Goal: Task Accomplishment & Management: Complete application form

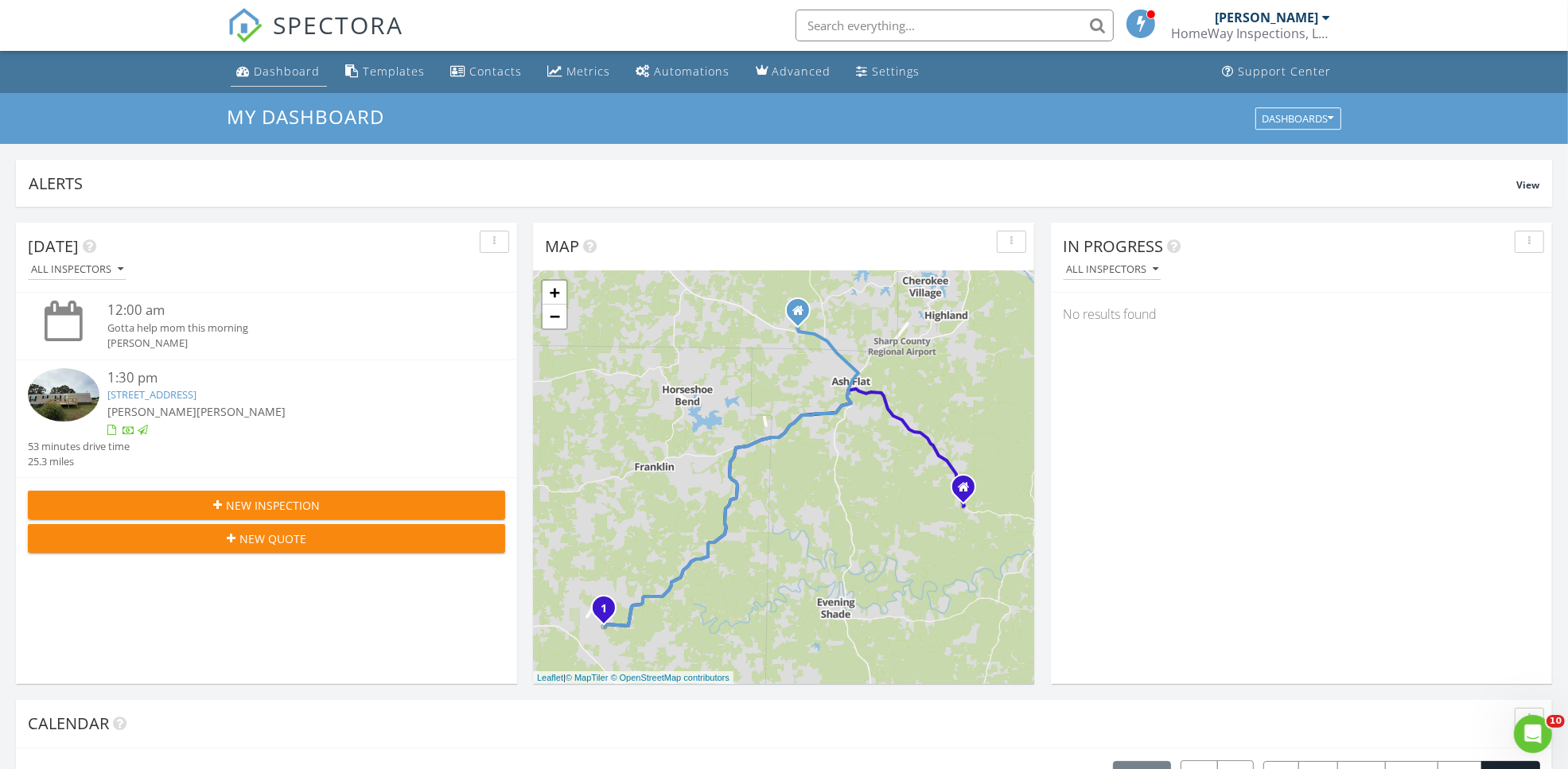
scroll to position [1478, 1599]
click at [238, 90] on li "Dashboard" at bounding box center [279, 72] width 102 height 42
click at [264, 81] on link "Dashboard" at bounding box center [279, 72] width 96 height 30
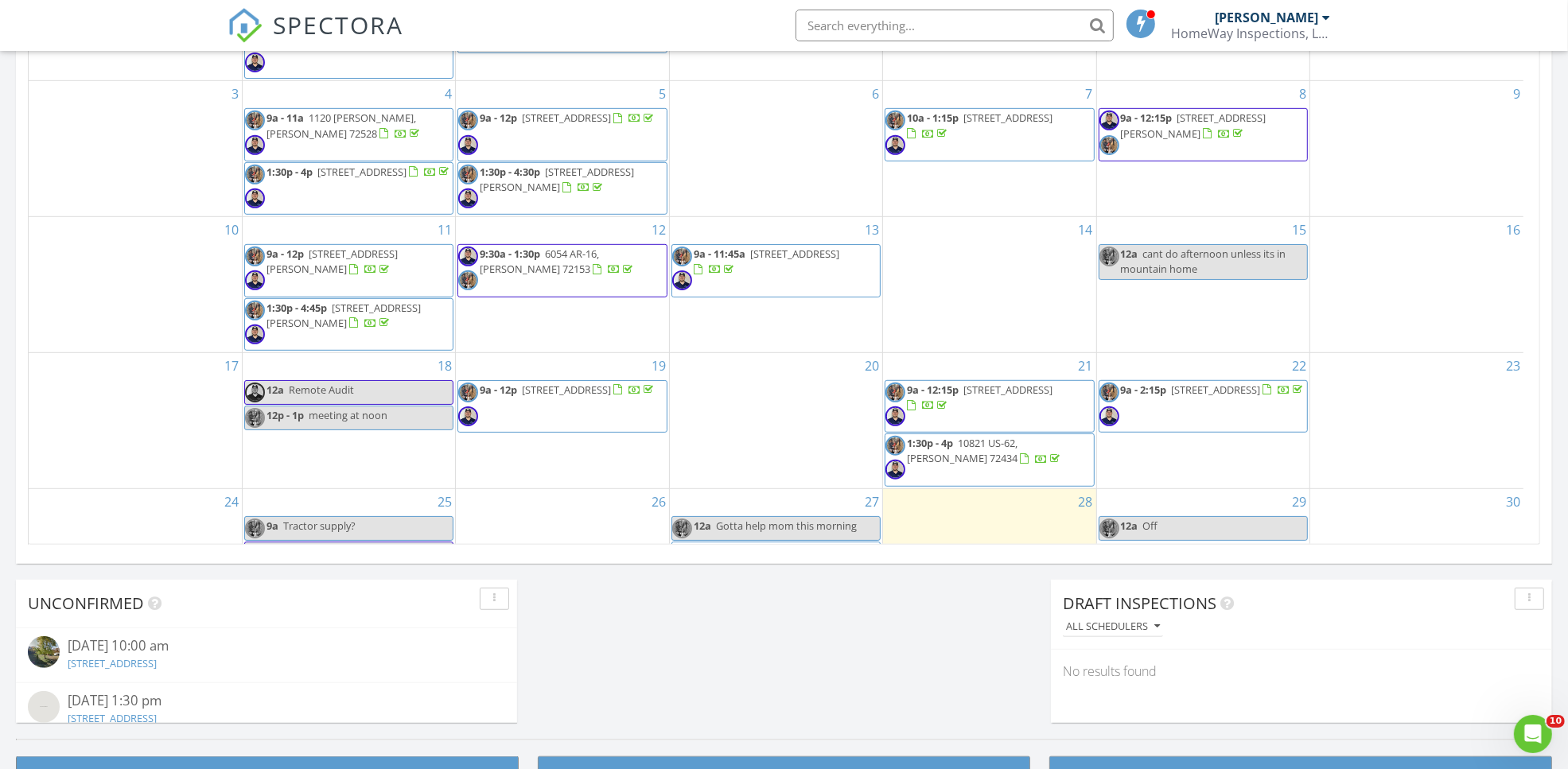
scroll to position [180, 0]
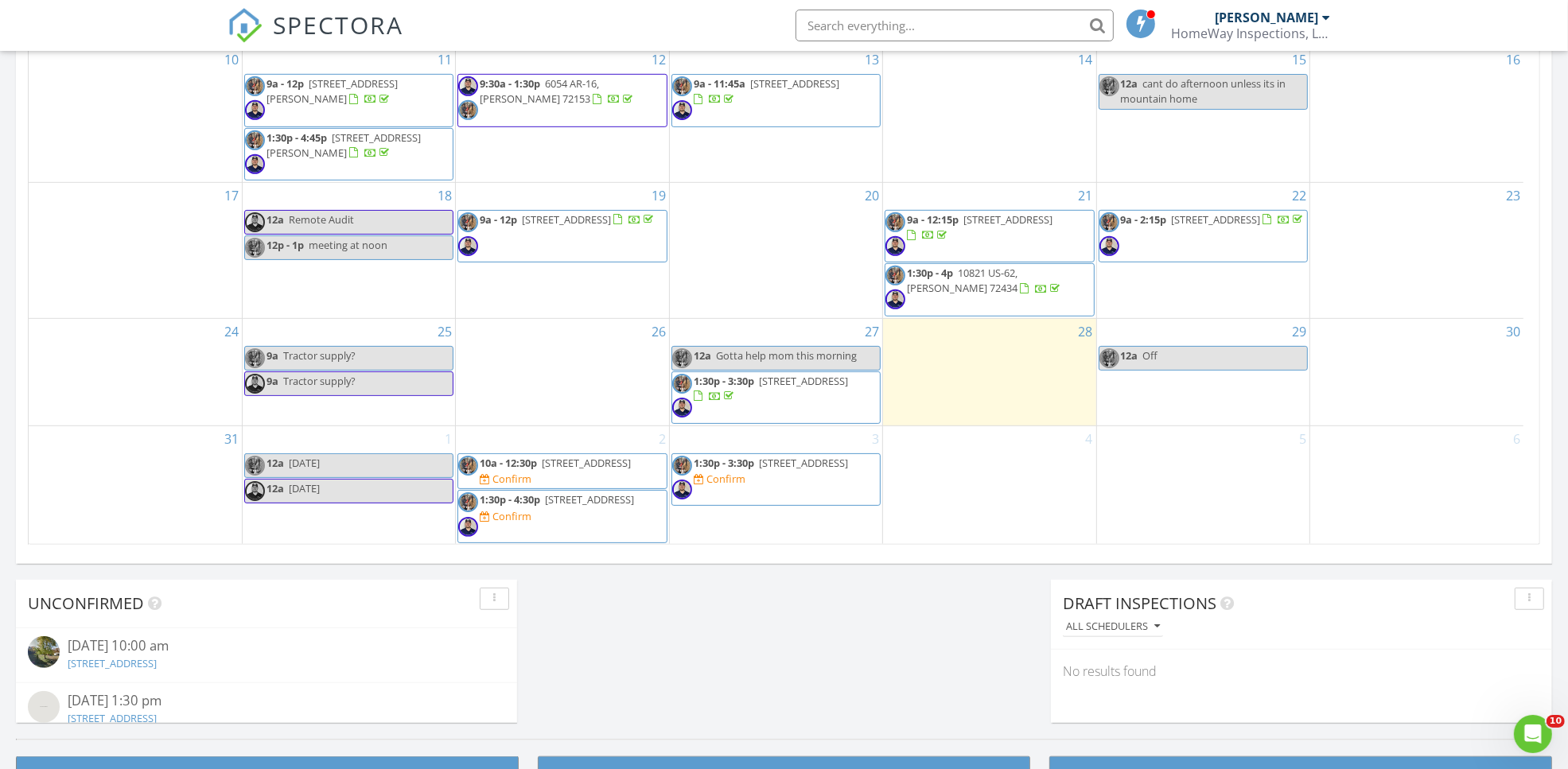
click at [531, 511] on div "Confirm" at bounding box center [512, 516] width 39 height 13
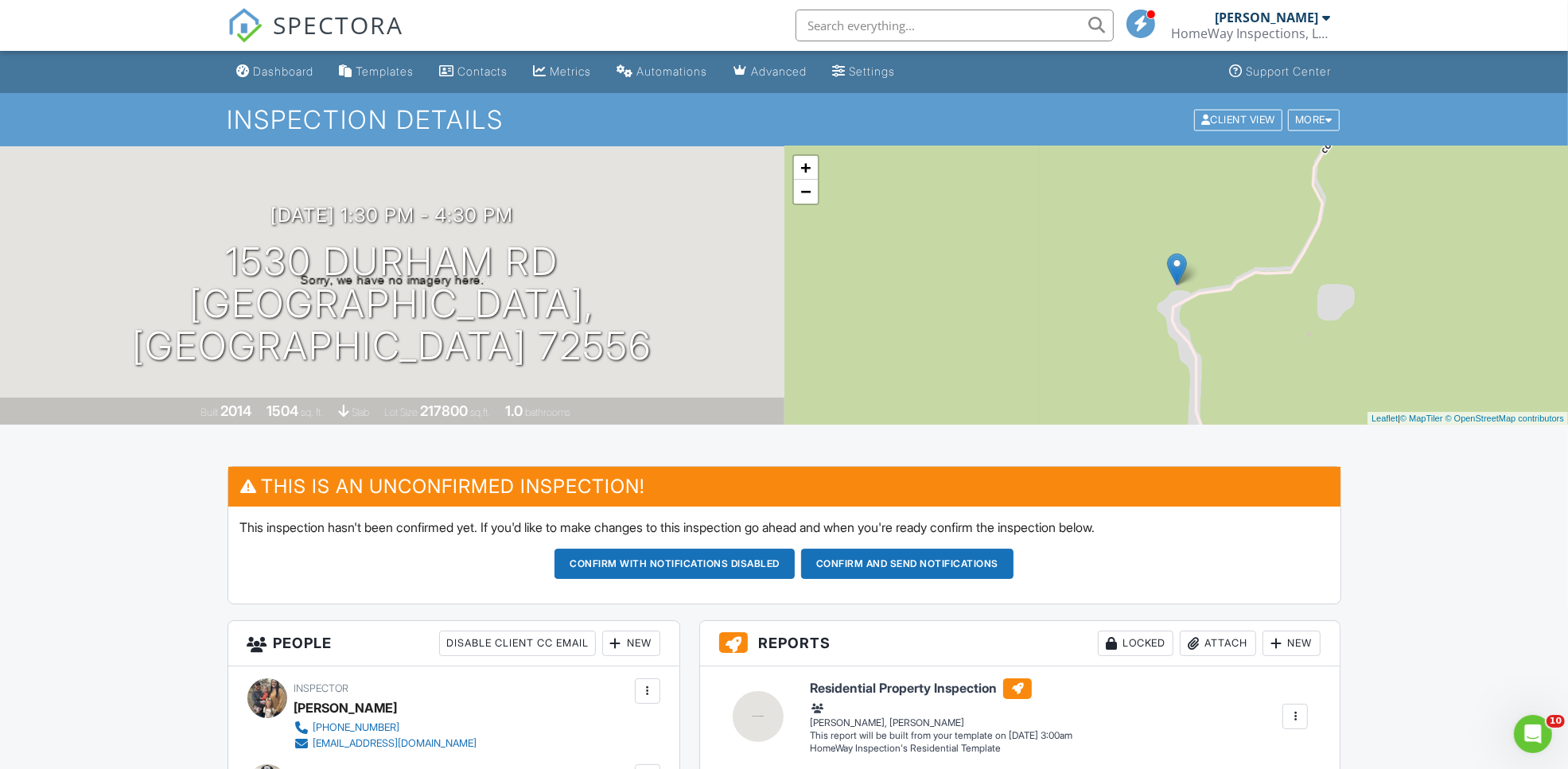
click at [795, 559] on button "Confirm and send notifications" at bounding box center [675, 563] width 240 height 30
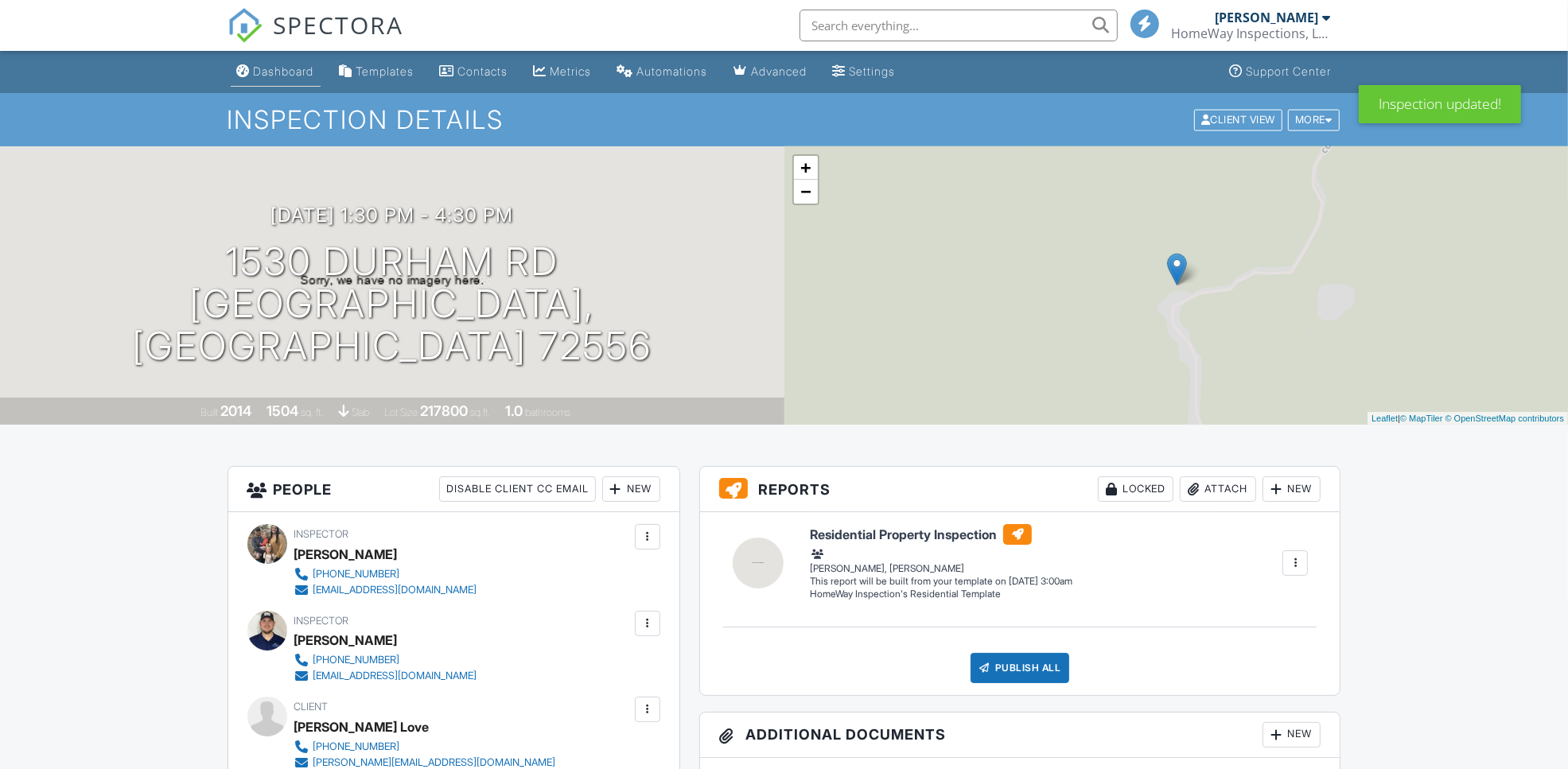
click at [291, 70] on div "Dashboard" at bounding box center [284, 72] width 60 height 14
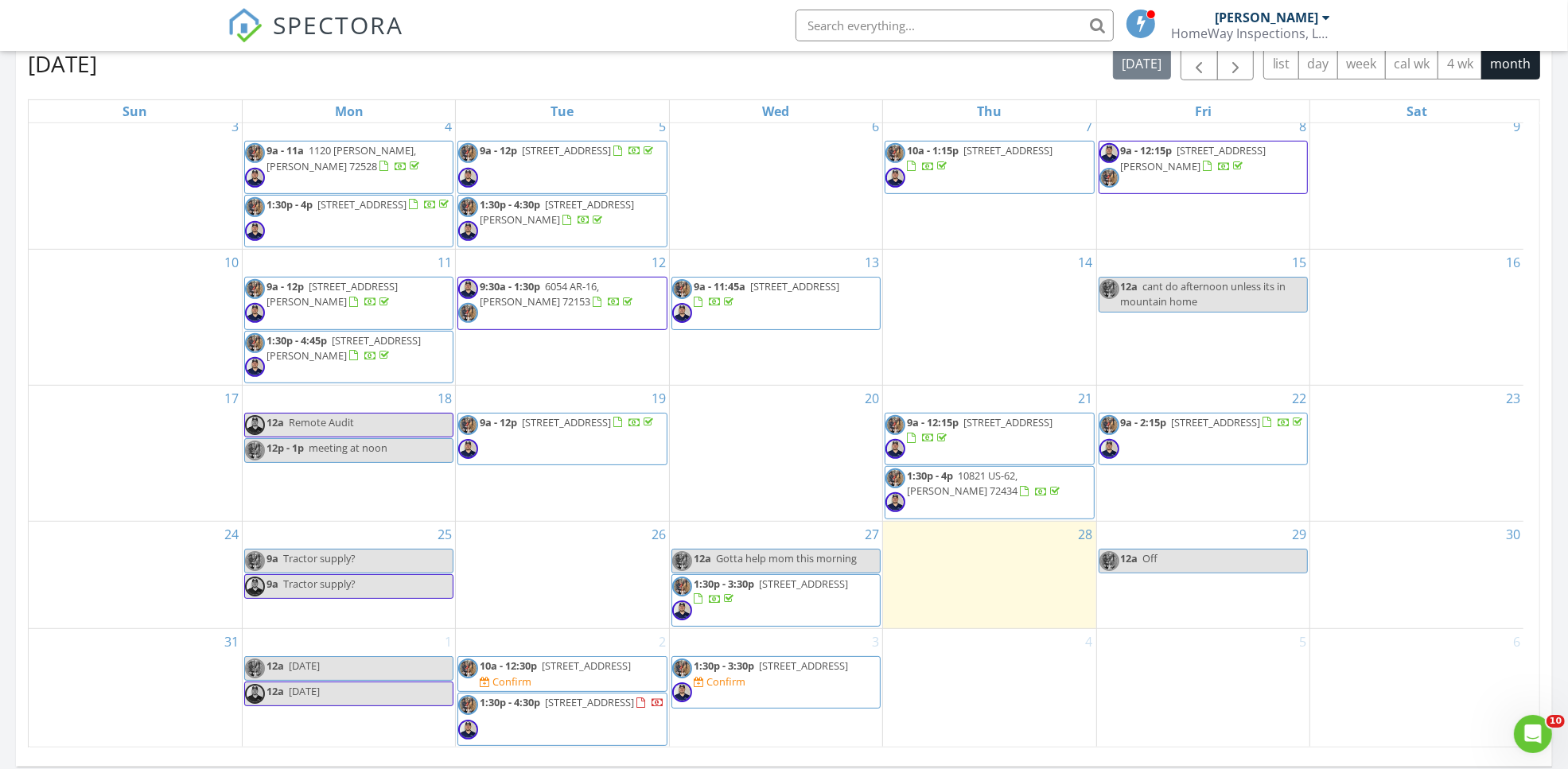
scroll to position [919, 0]
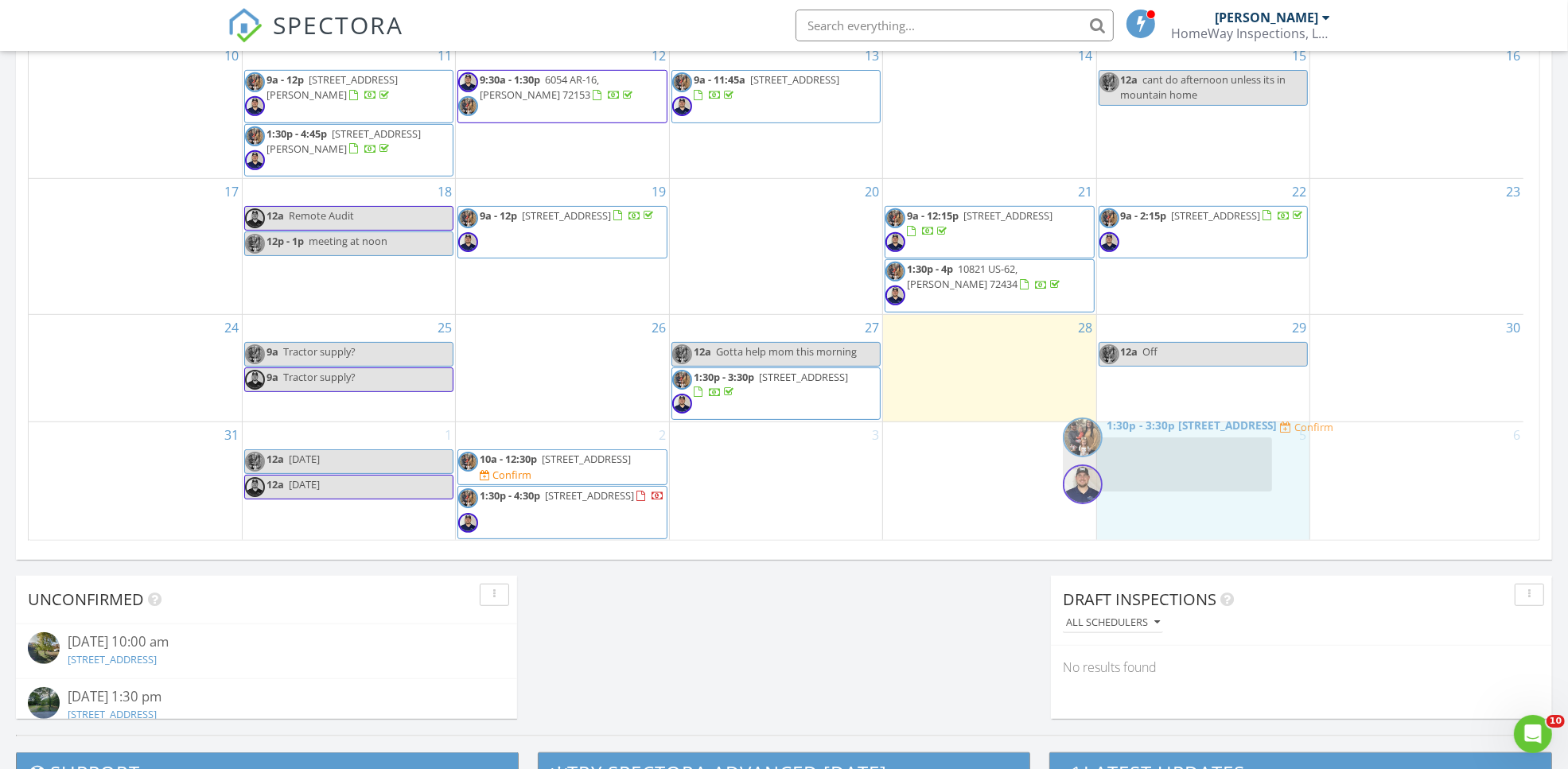
drag, startPoint x: 773, startPoint y: 486, endPoint x: 1167, endPoint y: 473, distance: 394.2
click at [1167, 473] on body "SPECTORA Justin Conway HomeWay Inspections, LLC Role: Inspector Dashboard New I…" at bounding box center [784, 199] width 1568 height 2237
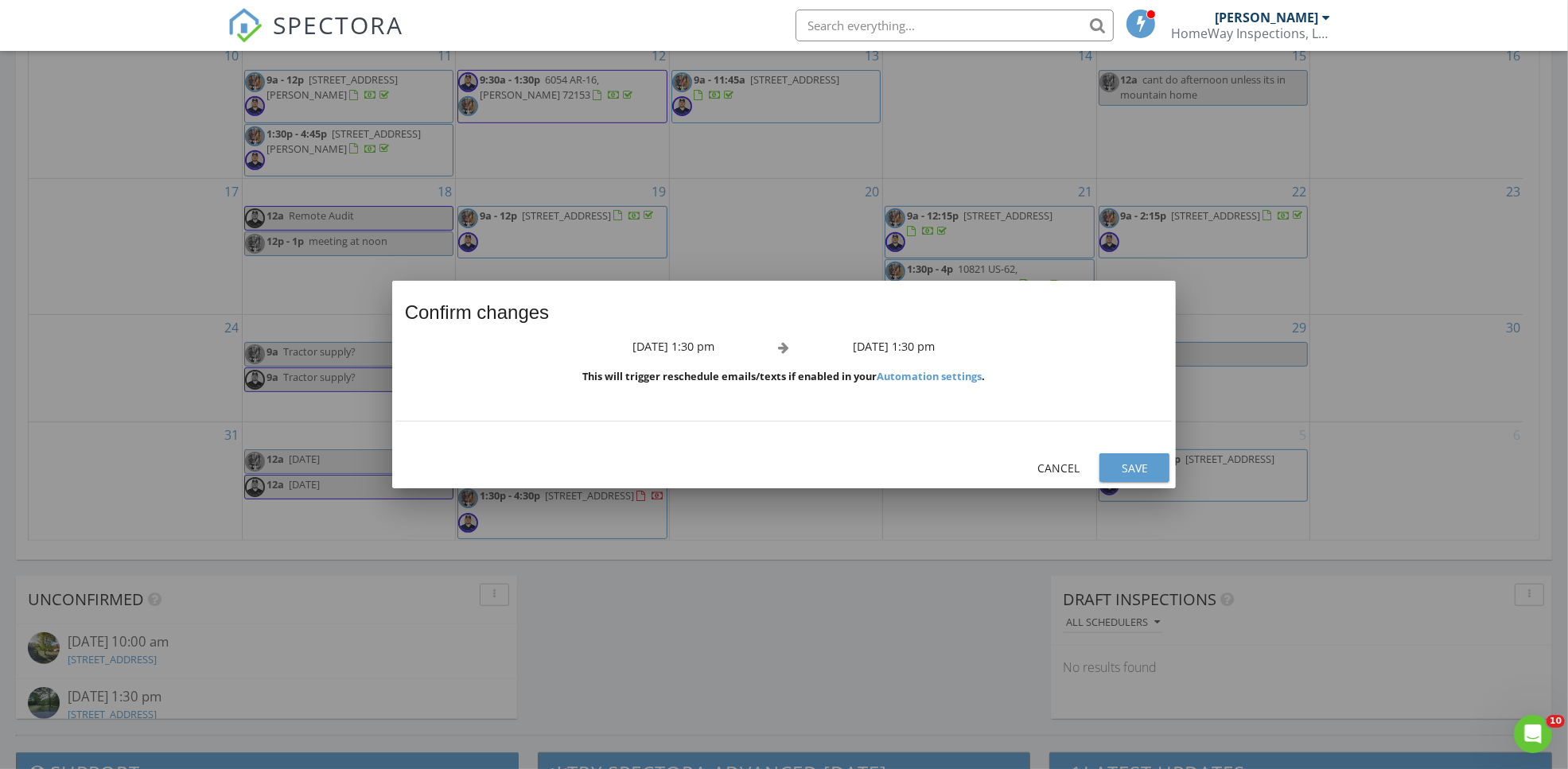
click at [1122, 471] on div "Save" at bounding box center [1134, 468] width 44 height 17
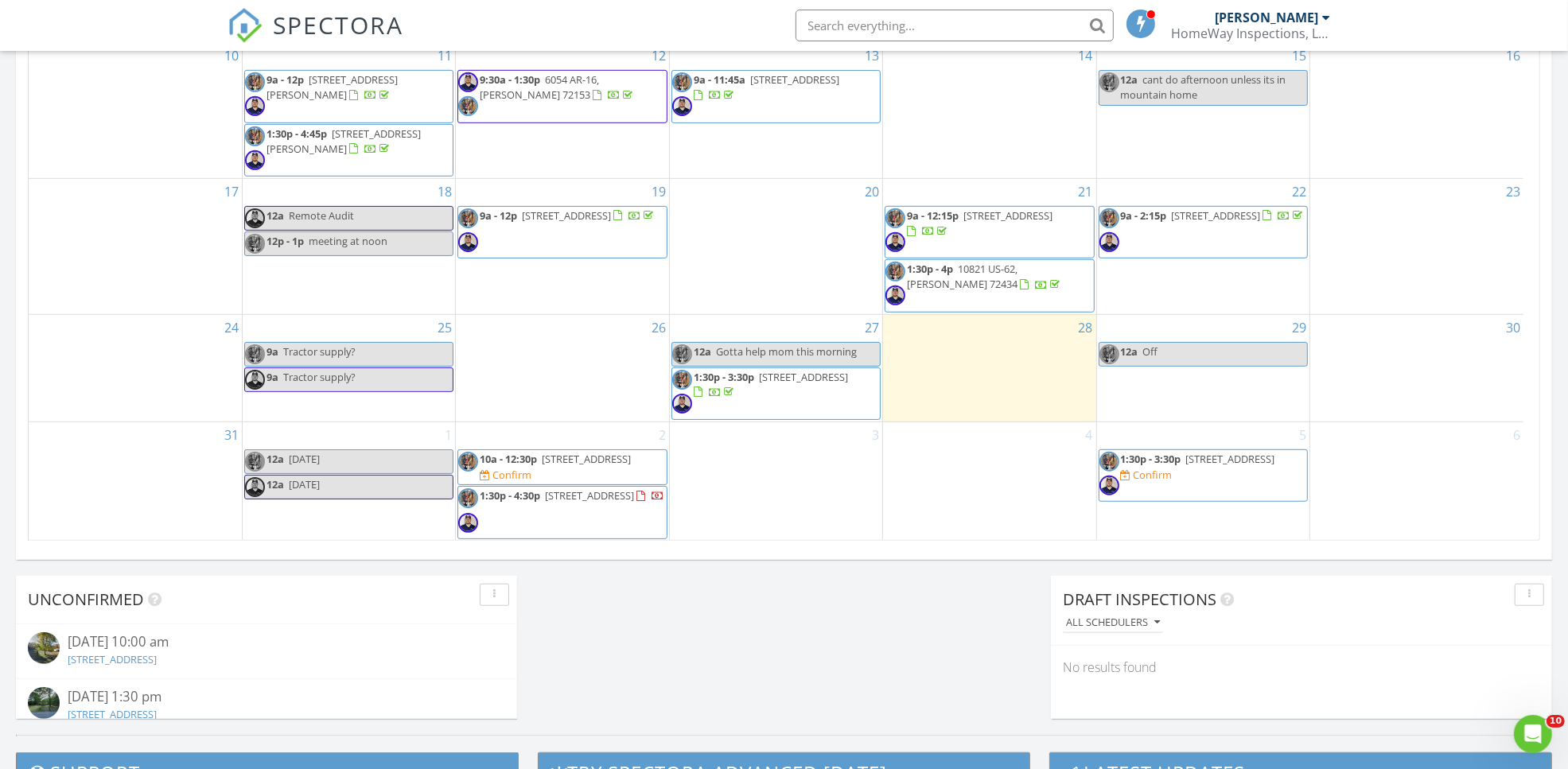
click at [766, 486] on div "3" at bounding box center [775, 481] width 212 height 118
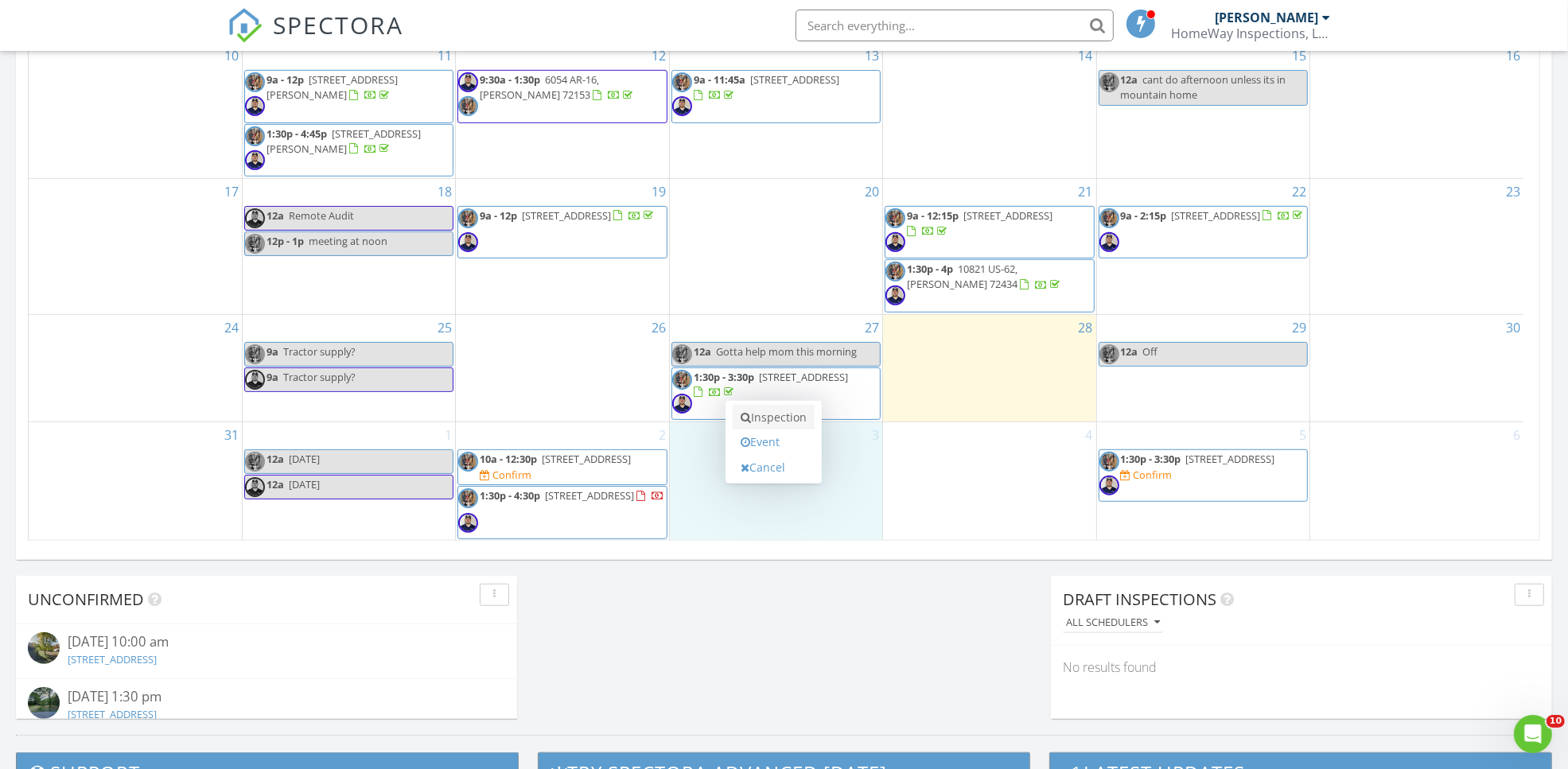
click at [765, 423] on link "Inspection" at bounding box center [773, 417] width 82 height 26
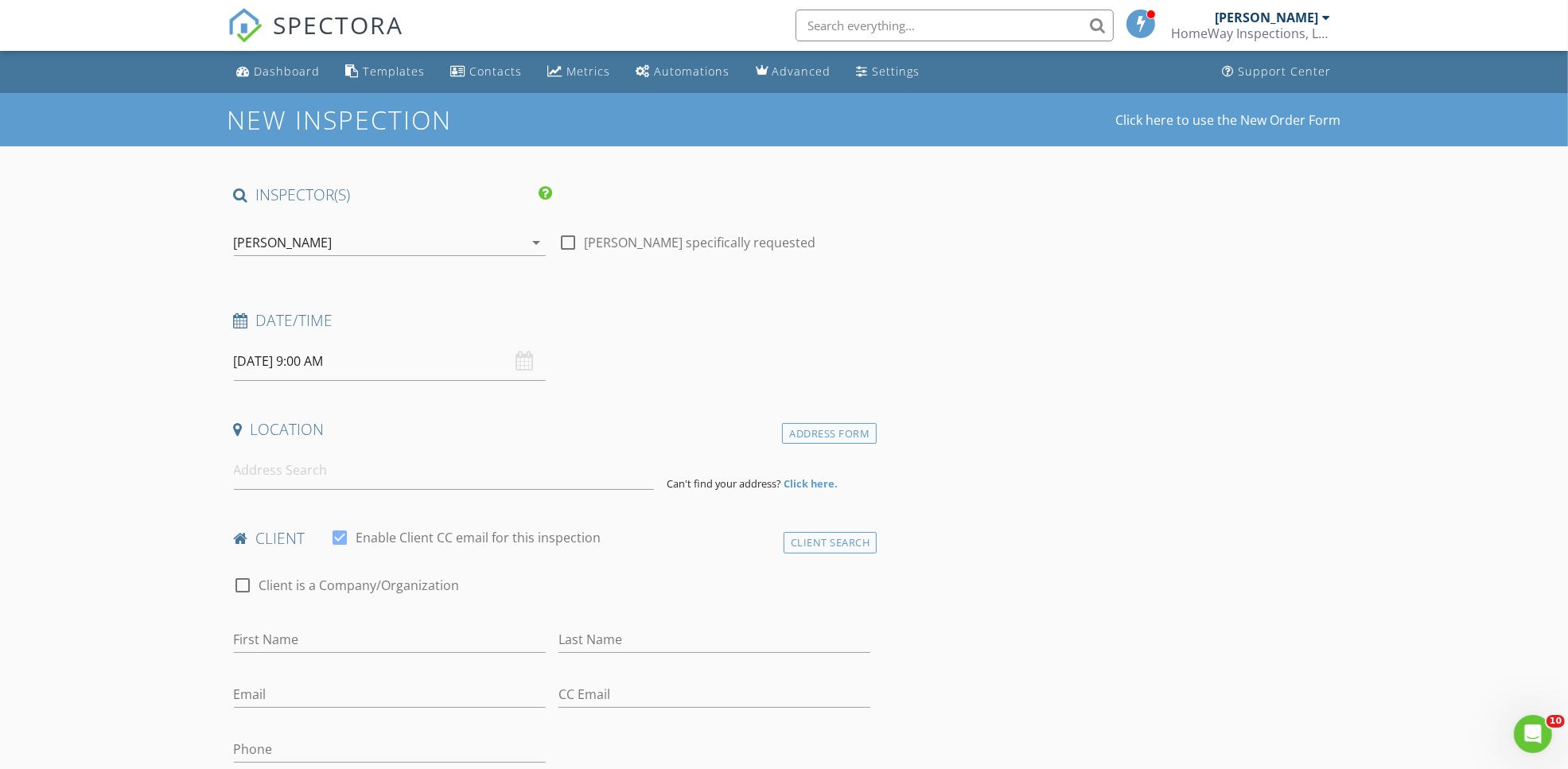
click at [383, 239] on div "[PERSON_NAME]" at bounding box center [379, 243] width 290 height 26
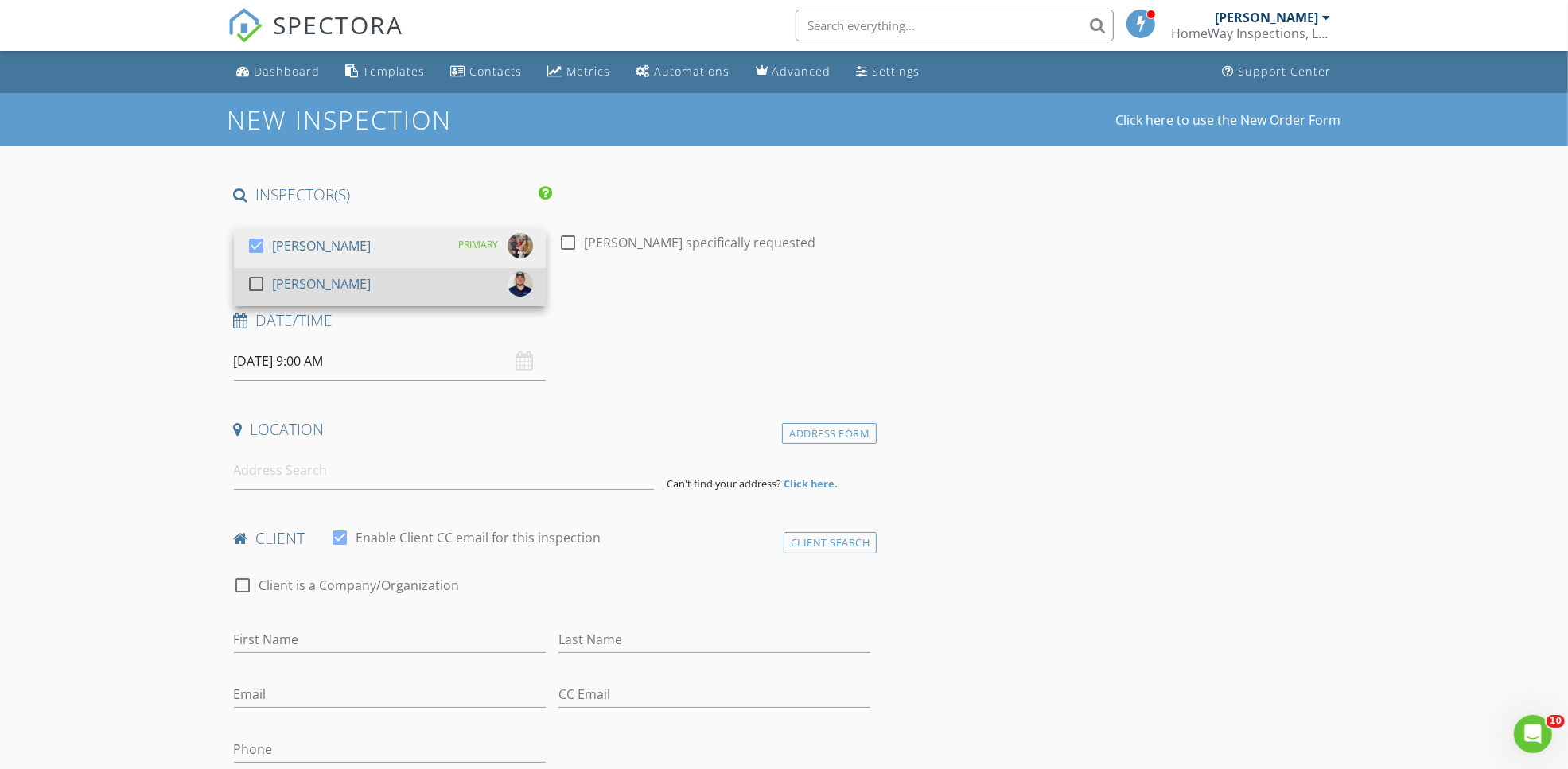
click at [366, 274] on div "check_box_outline_blank [PERSON_NAME]" at bounding box center [389, 286] width 286 height 32
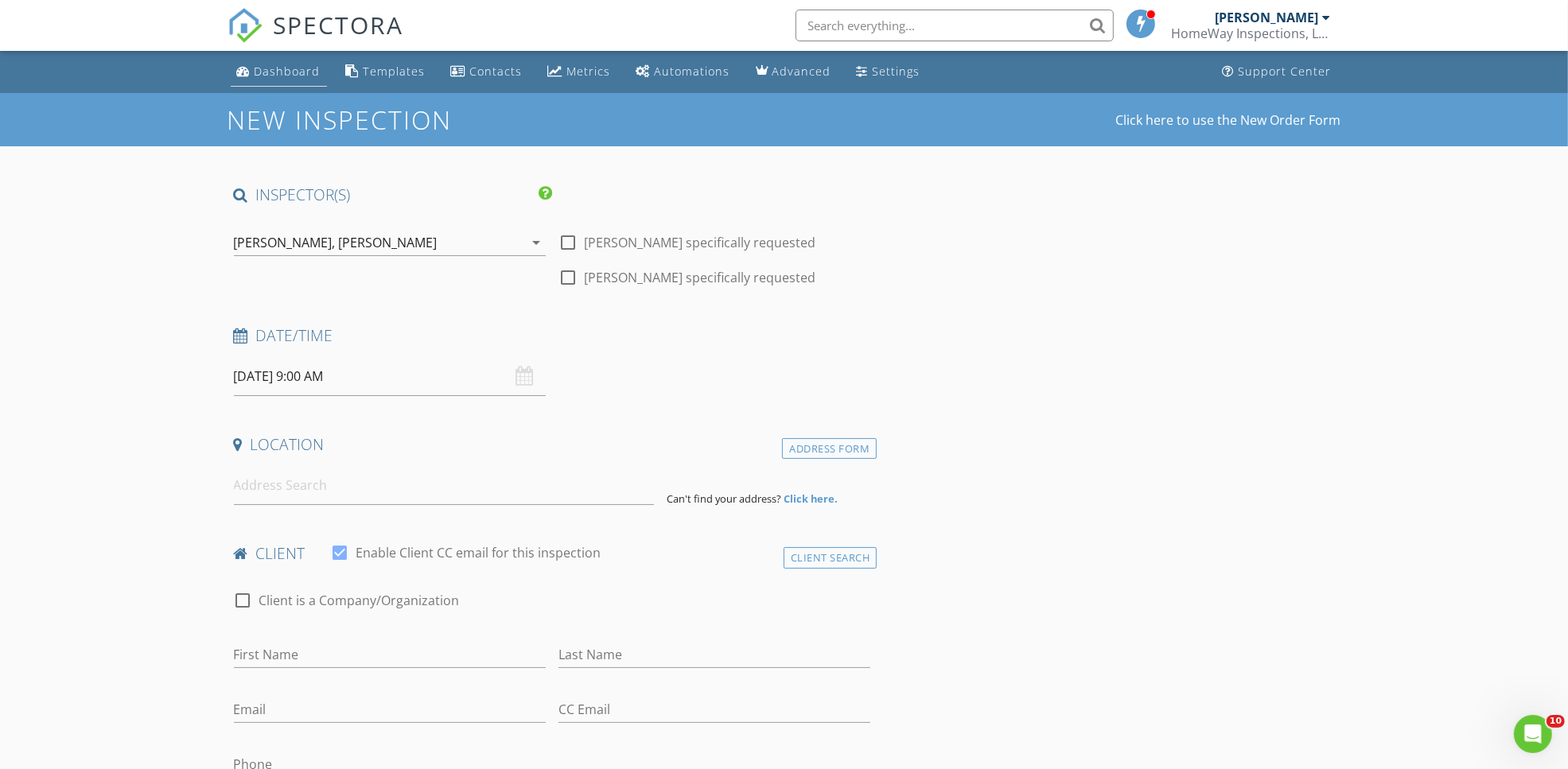
click at [256, 67] on div "Dashboard" at bounding box center [288, 72] width 66 height 15
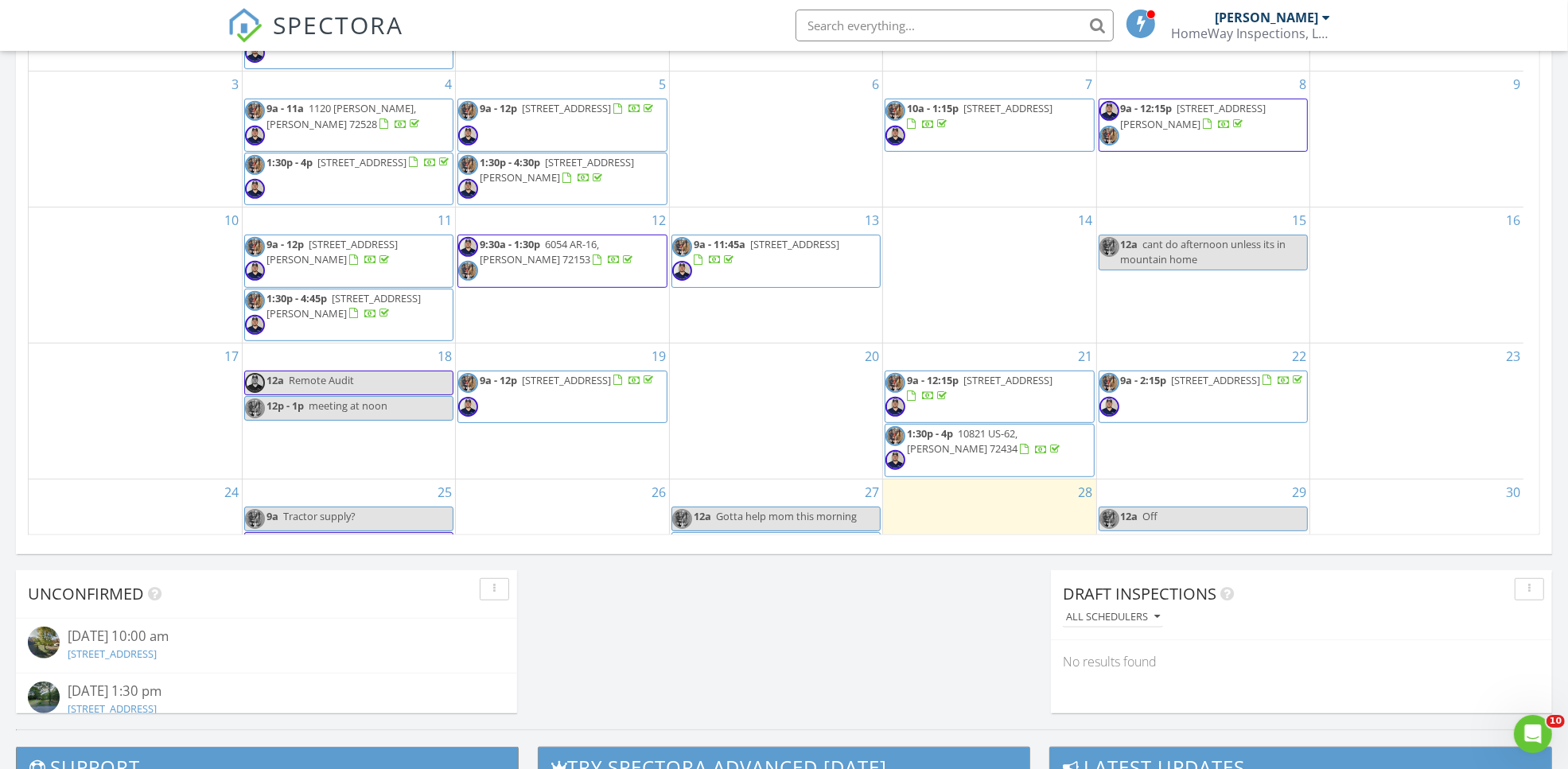
scroll to position [180, 0]
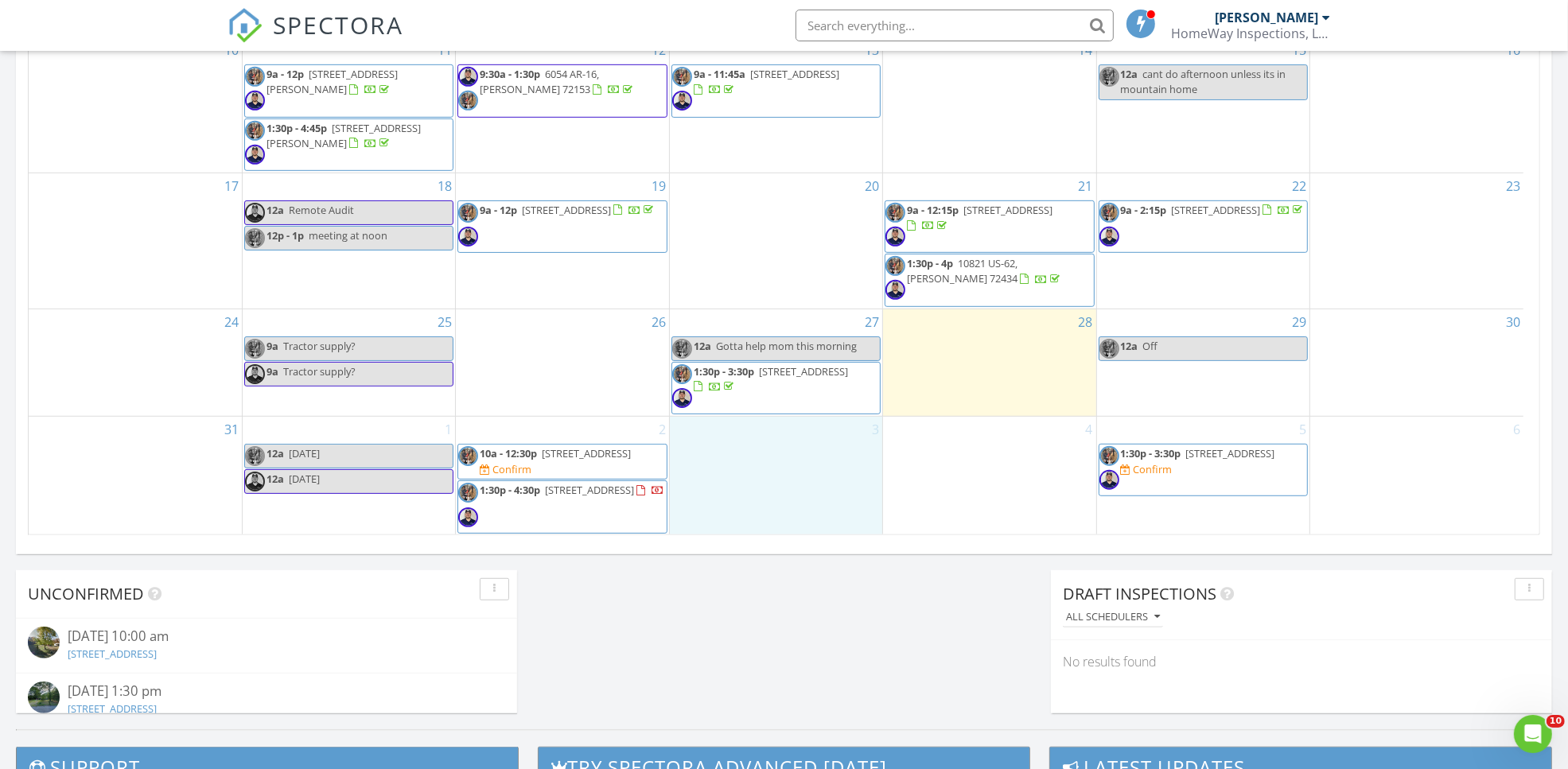
click at [757, 447] on div "3" at bounding box center [775, 475] width 212 height 118
click at [792, 399] on link "Event" at bounding box center [773, 405] width 82 height 26
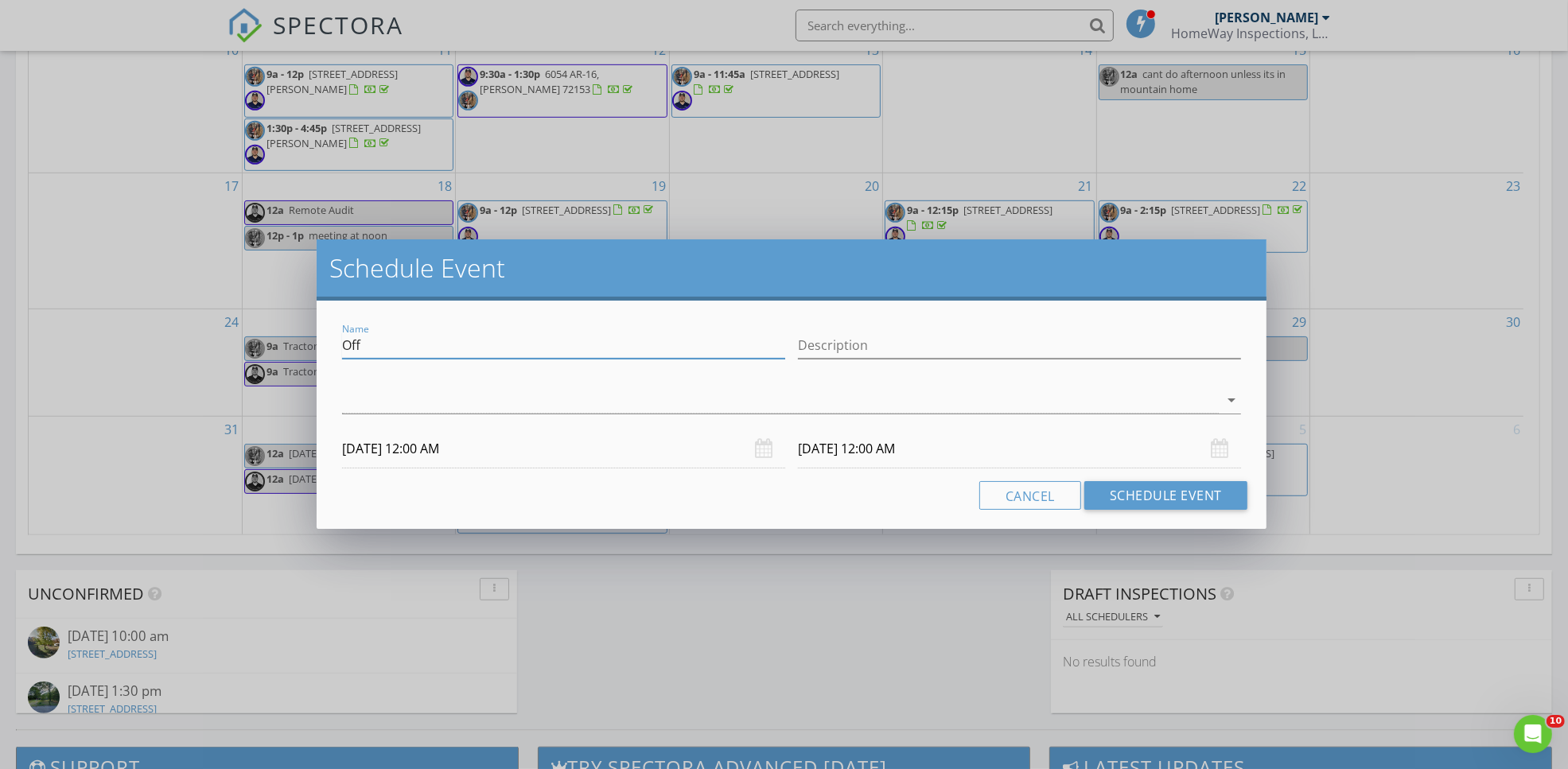
click at [484, 342] on input "Off" at bounding box center [564, 345] width 443 height 26
type input "d"
click at [346, 343] on input "Draw Inspections" at bounding box center [564, 345] width 443 height 26
type input "3 Draw Inspections"
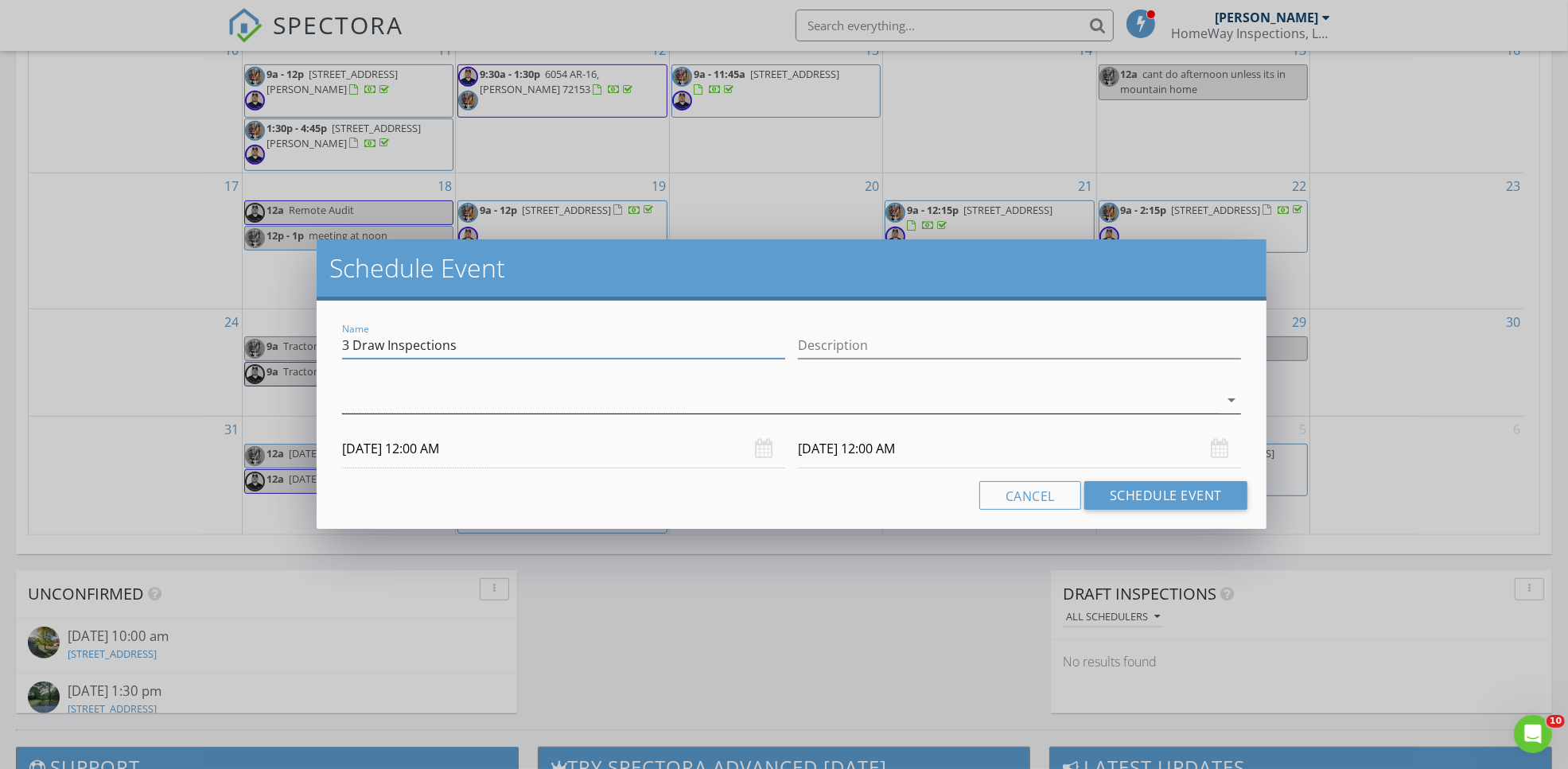
click at [390, 394] on div at bounding box center [780, 400] width 876 height 26
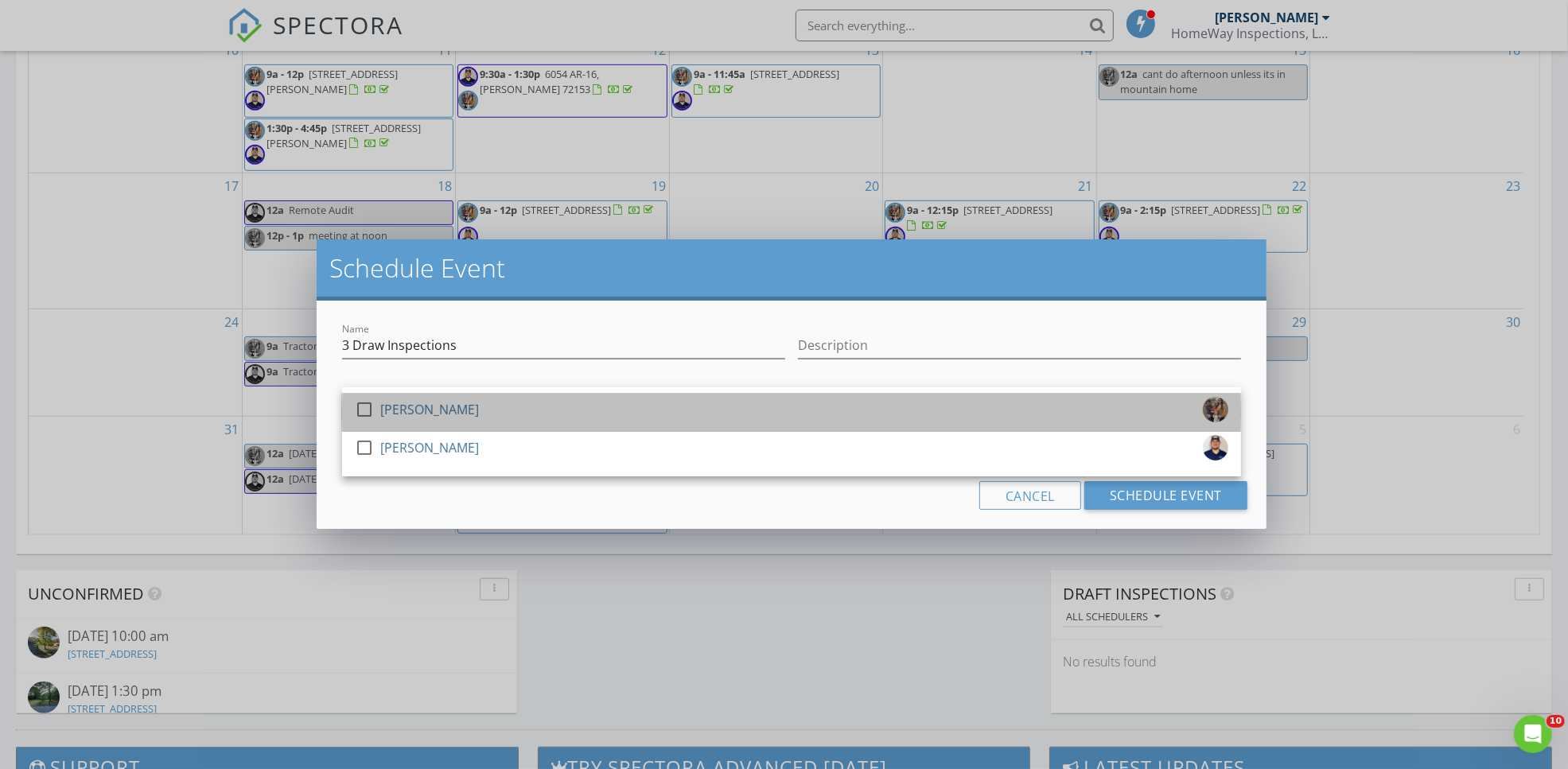
click at [388, 398] on div "[PERSON_NAME]" at bounding box center [429, 410] width 99 height 26
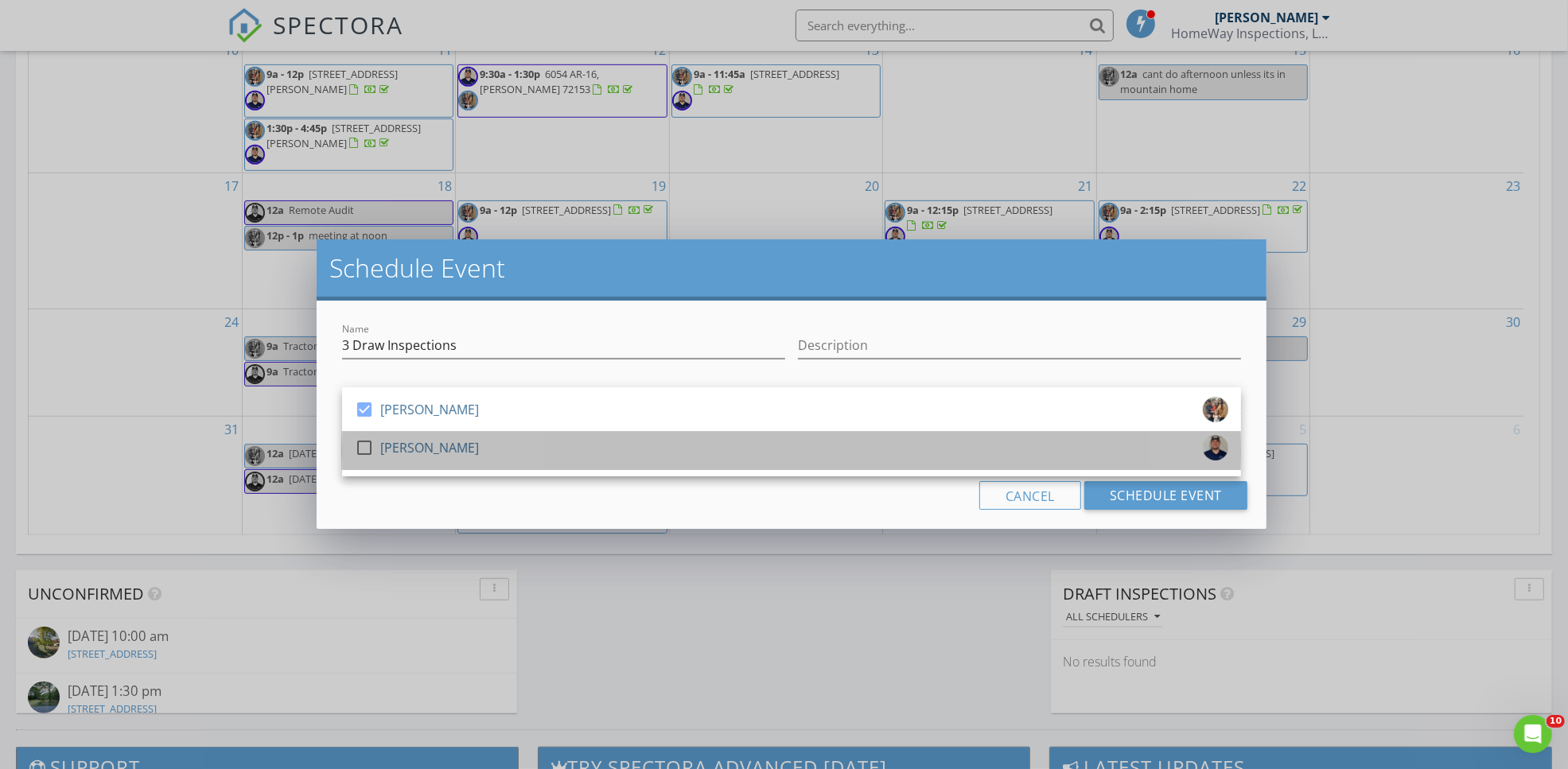
click at [387, 445] on div "[PERSON_NAME]" at bounding box center [429, 448] width 99 height 26
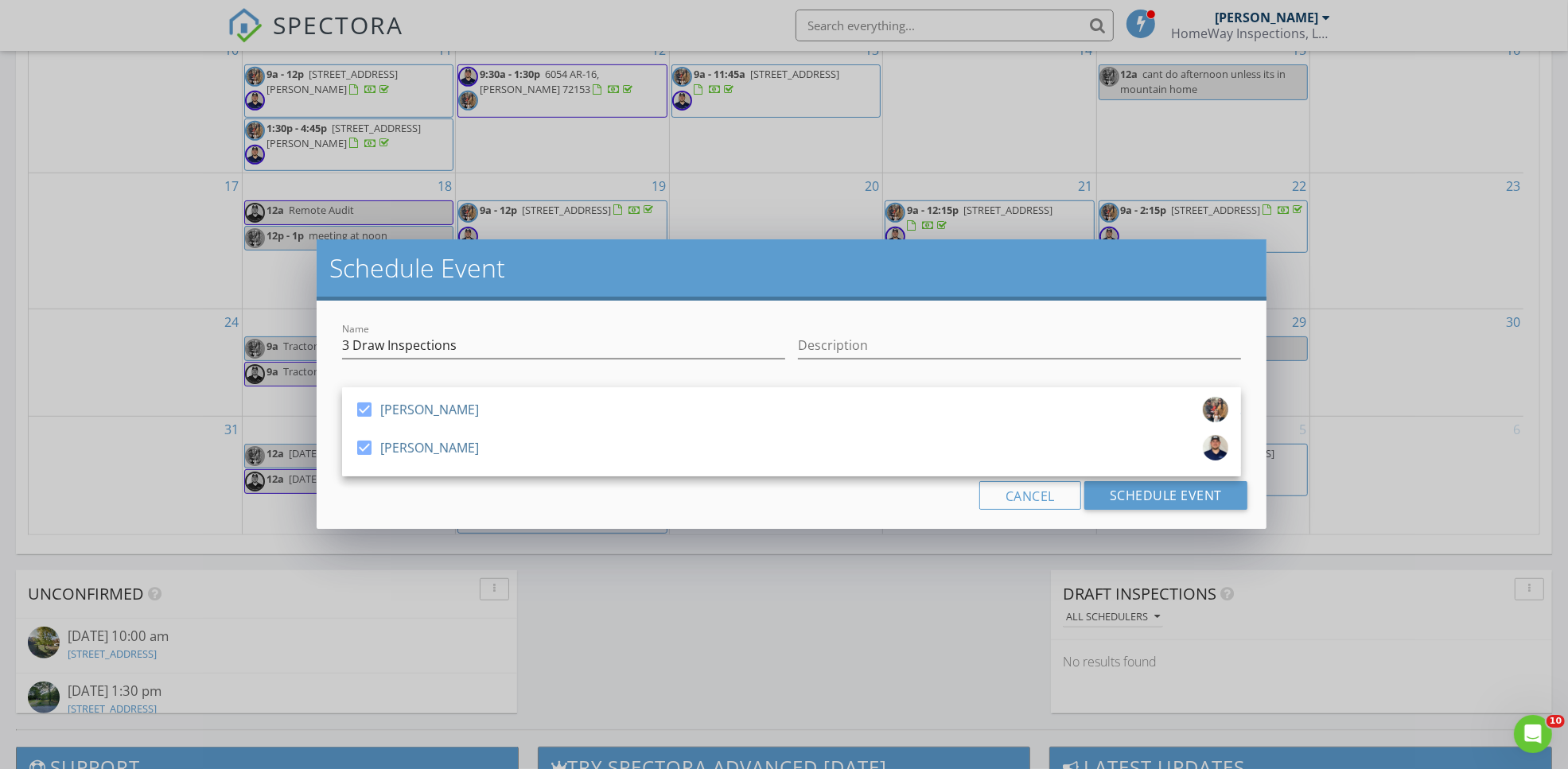
click at [606, 496] on div "Cancel Schedule Event" at bounding box center [791, 496] width 911 height 29
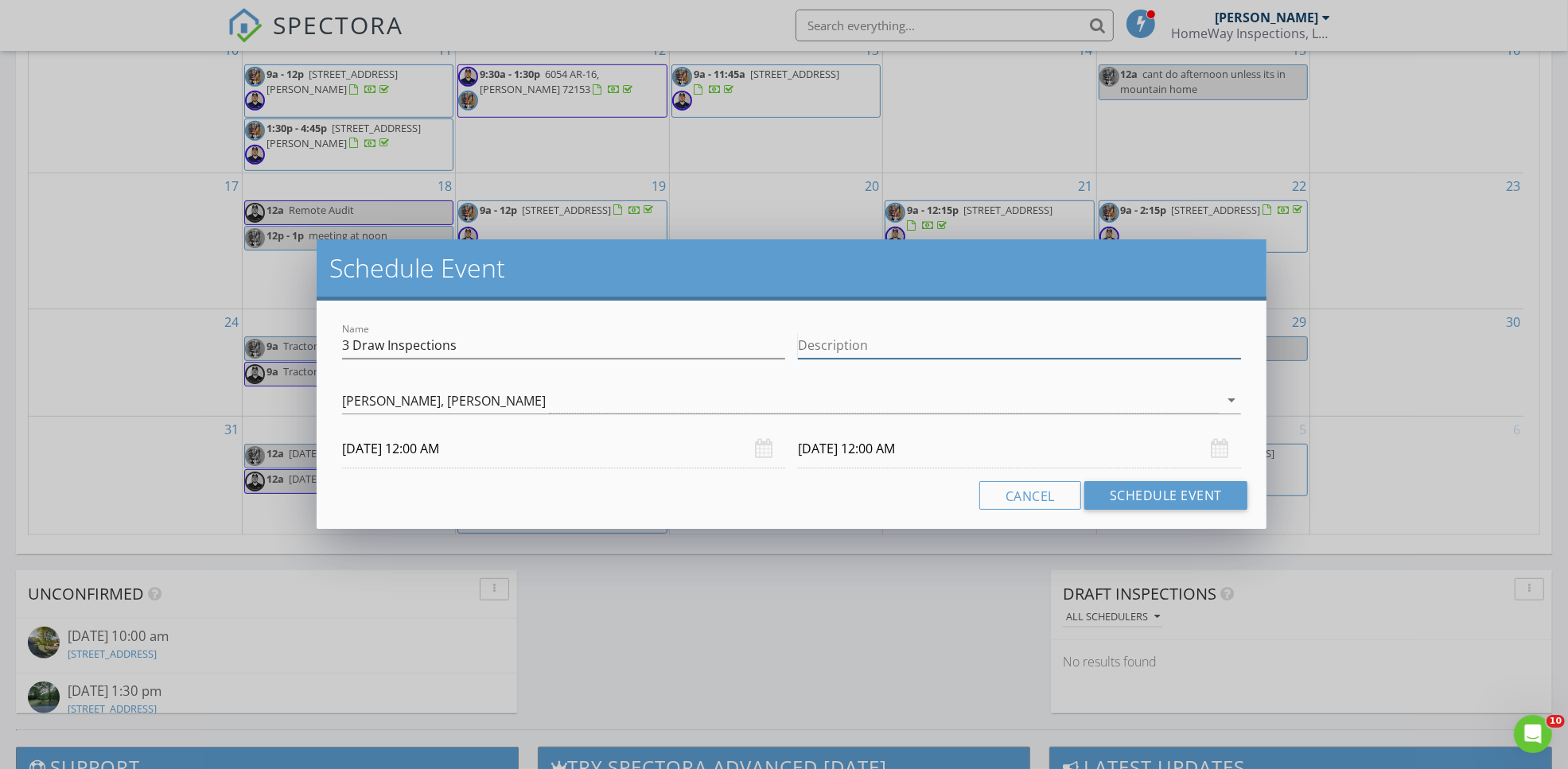
click at [871, 344] on input "Description" at bounding box center [1019, 345] width 443 height 26
type input "Jonesboro, Jonesboro, Paragould"
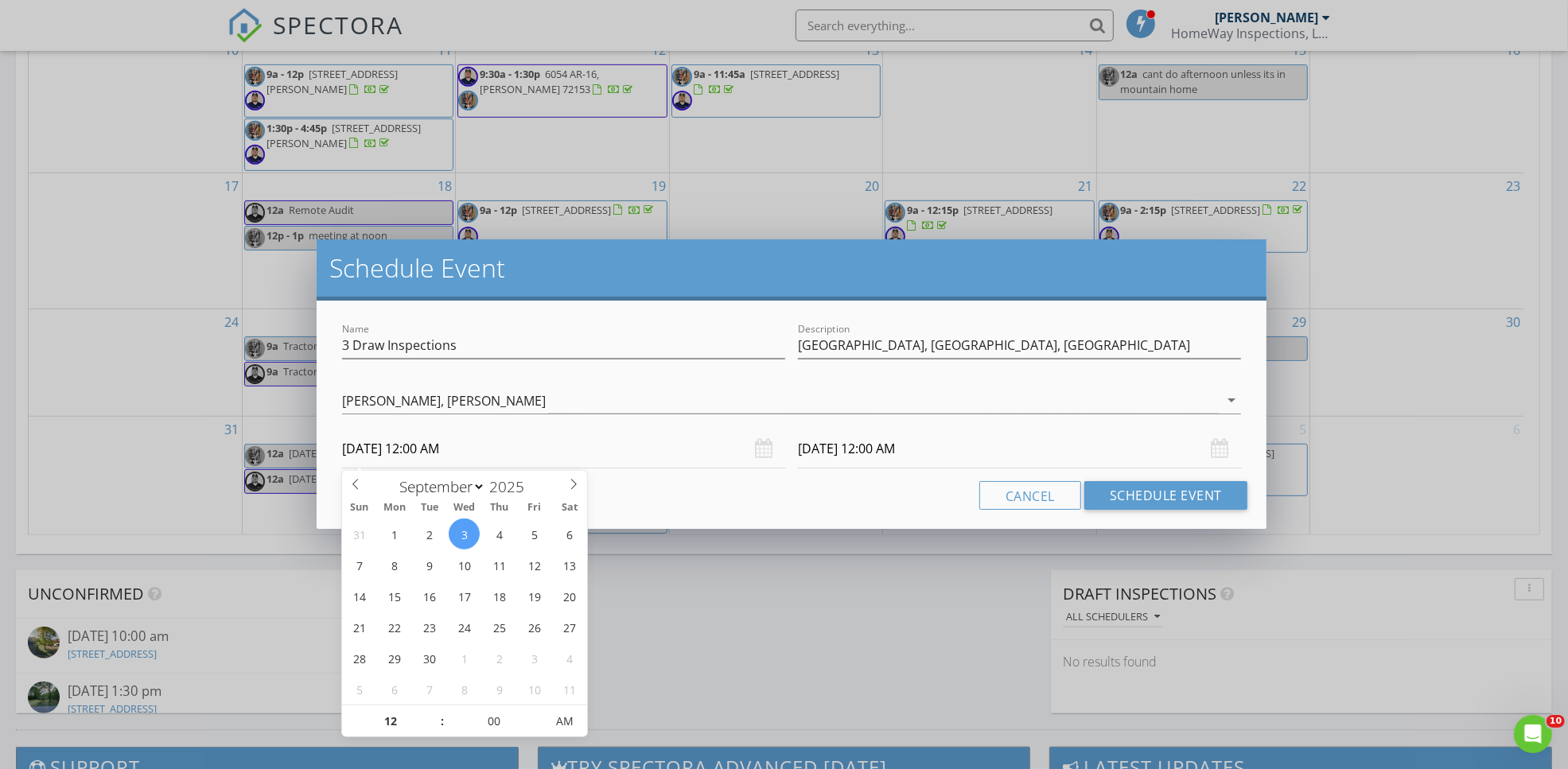
click at [561, 458] on input "09/03/2025 12:00 AM" at bounding box center [564, 449] width 443 height 39
type input "01"
type input "09/03/2025 1:00 AM"
click at [434, 714] on span at bounding box center [434, 713] width 11 height 16
type input "02"
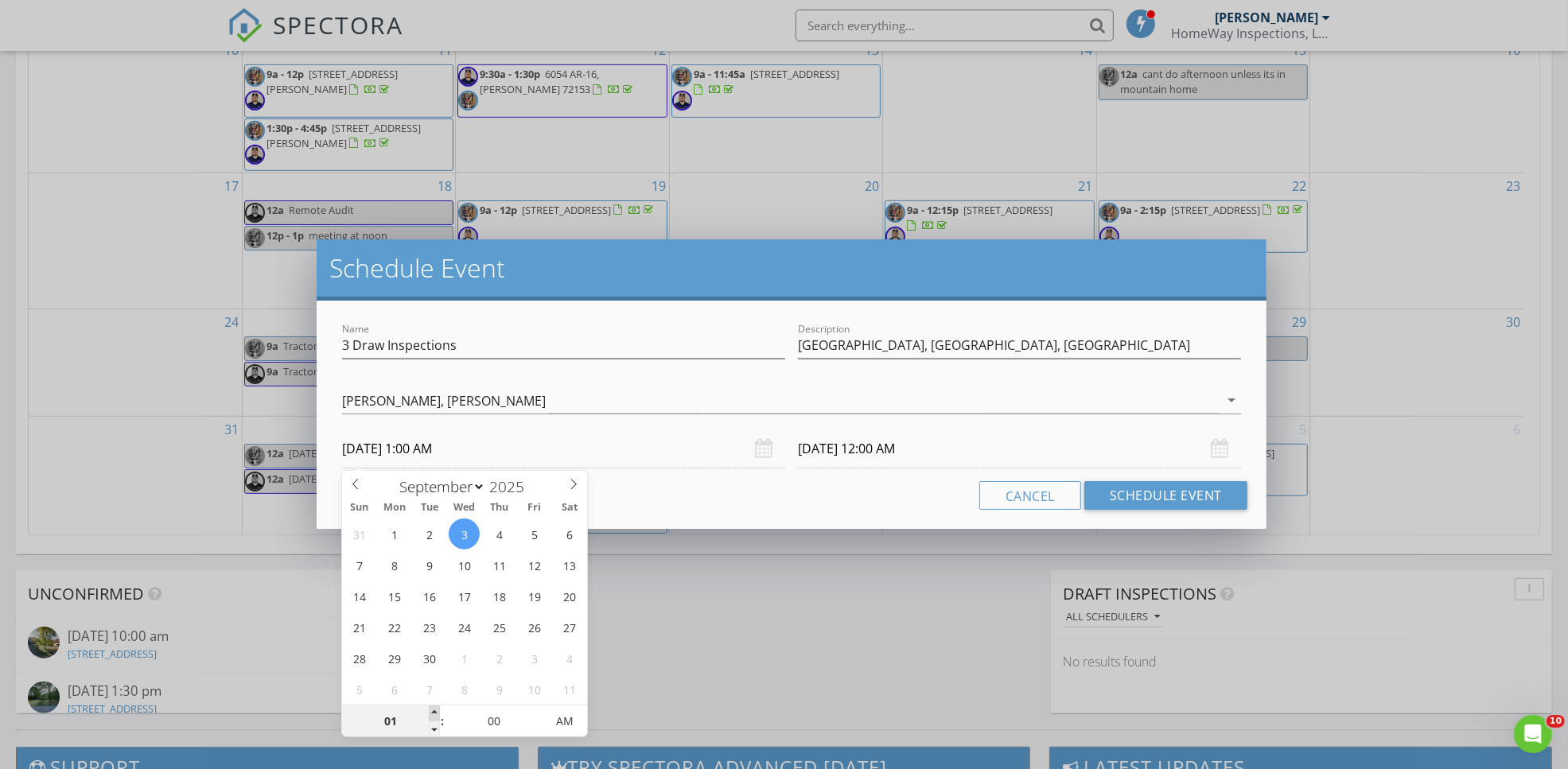
type input "09/03/2025 2:00 AM"
click at [434, 714] on span at bounding box center [434, 713] width 11 height 16
type input "03"
type input "09/03/2025 3:00 AM"
click at [434, 714] on span at bounding box center [434, 713] width 11 height 16
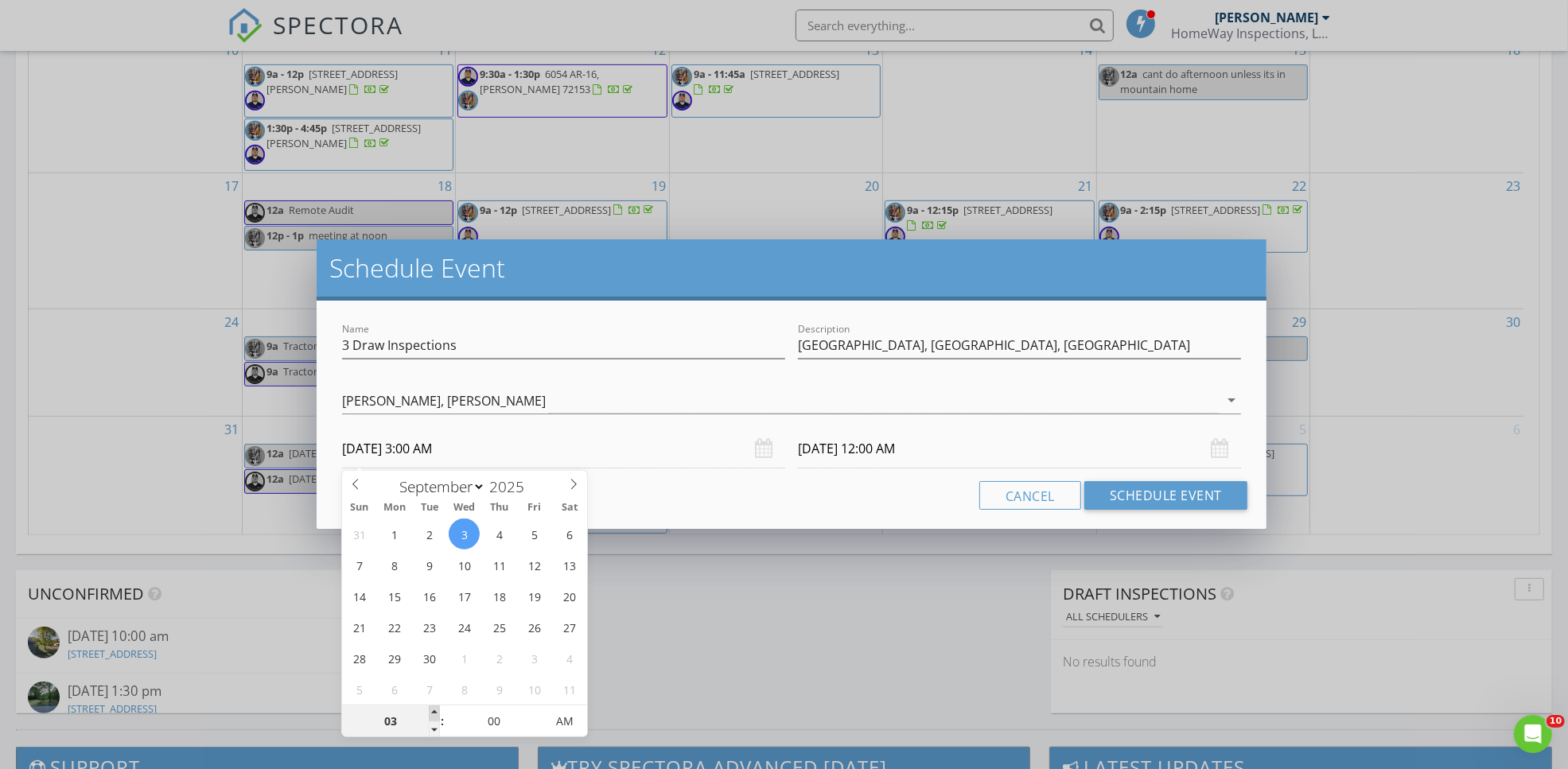
type input "04"
type input "09/03/2025 4:00 AM"
click at [434, 714] on span at bounding box center [434, 713] width 11 height 16
type input "05"
type input "09/03/2025 5:00 AM"
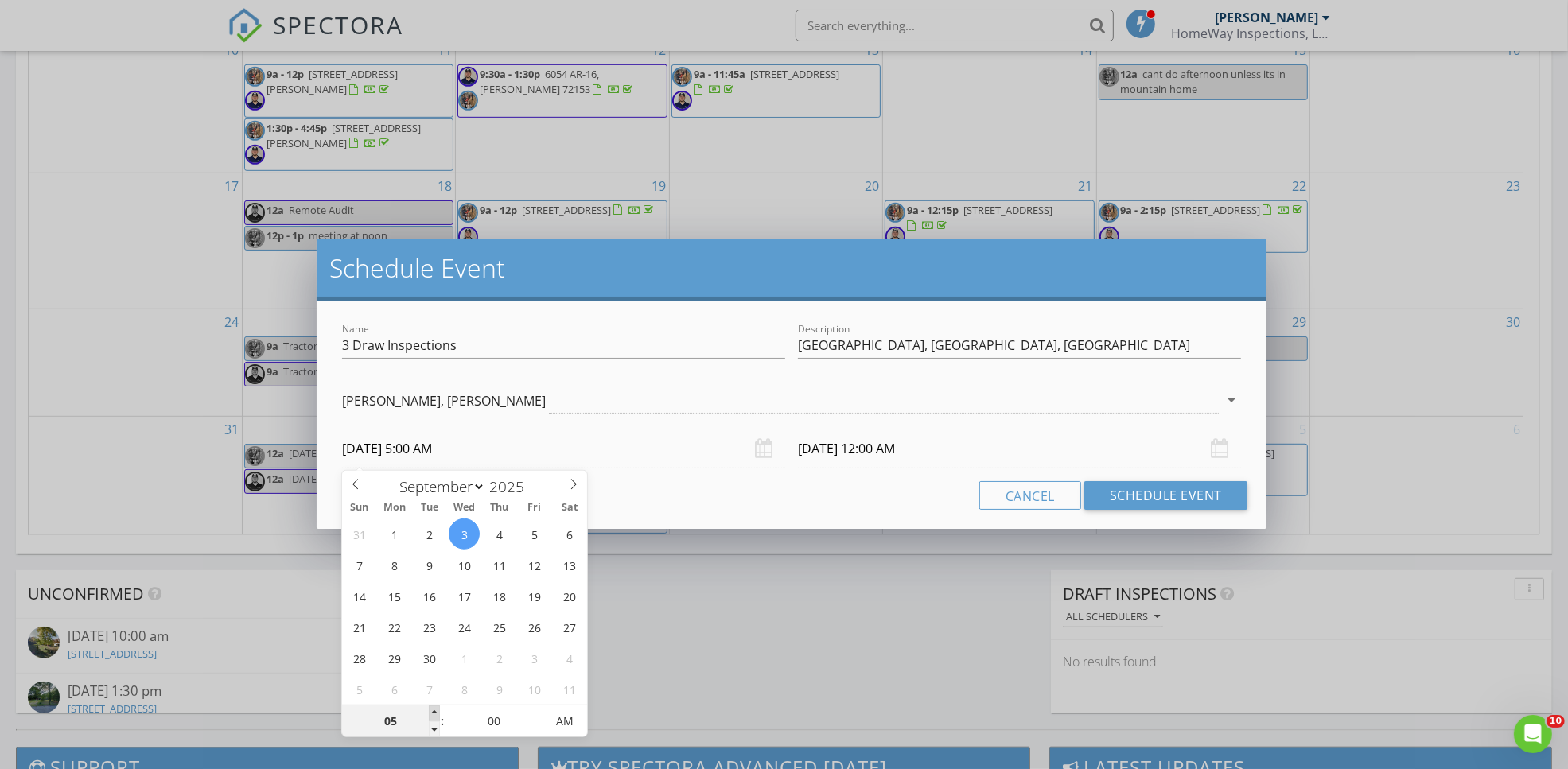
click at [434, 714] on span at bounding box center [434, 713] width 11 height 16
type input "06"
type input "09/03/2025 6:00 AM"
click at [434, 714] on span at bounding box center [434, 713] width 11 height 16
type input "07"
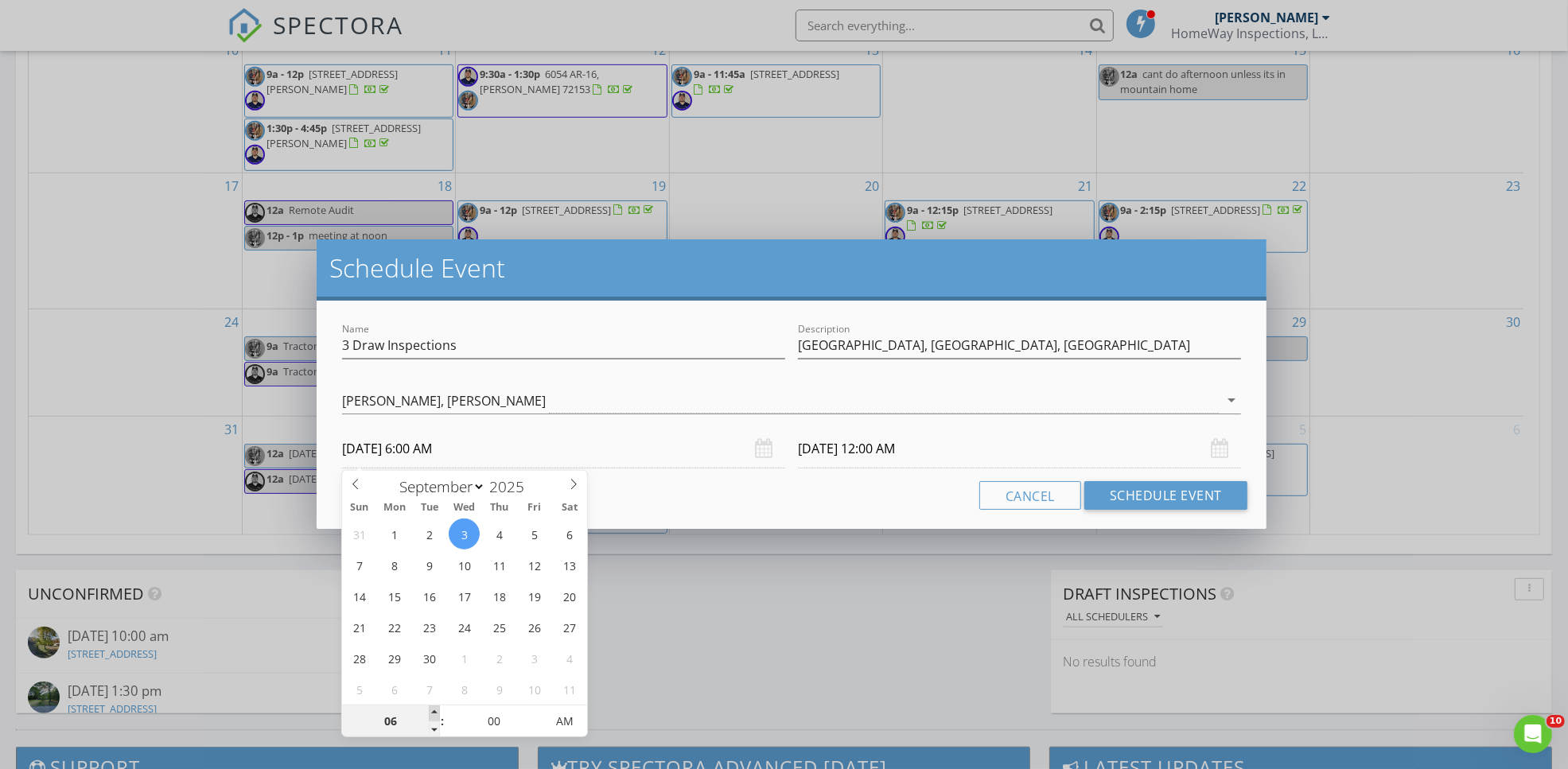
type input "09/03/2025 7:00 AM"
click at [434, 714] on span at bounding box center [434, 713] width 11 height 16
type input "09/04/2025 7:00 AM"
type input "08"
type input "09/03/2025 8:00 AM"
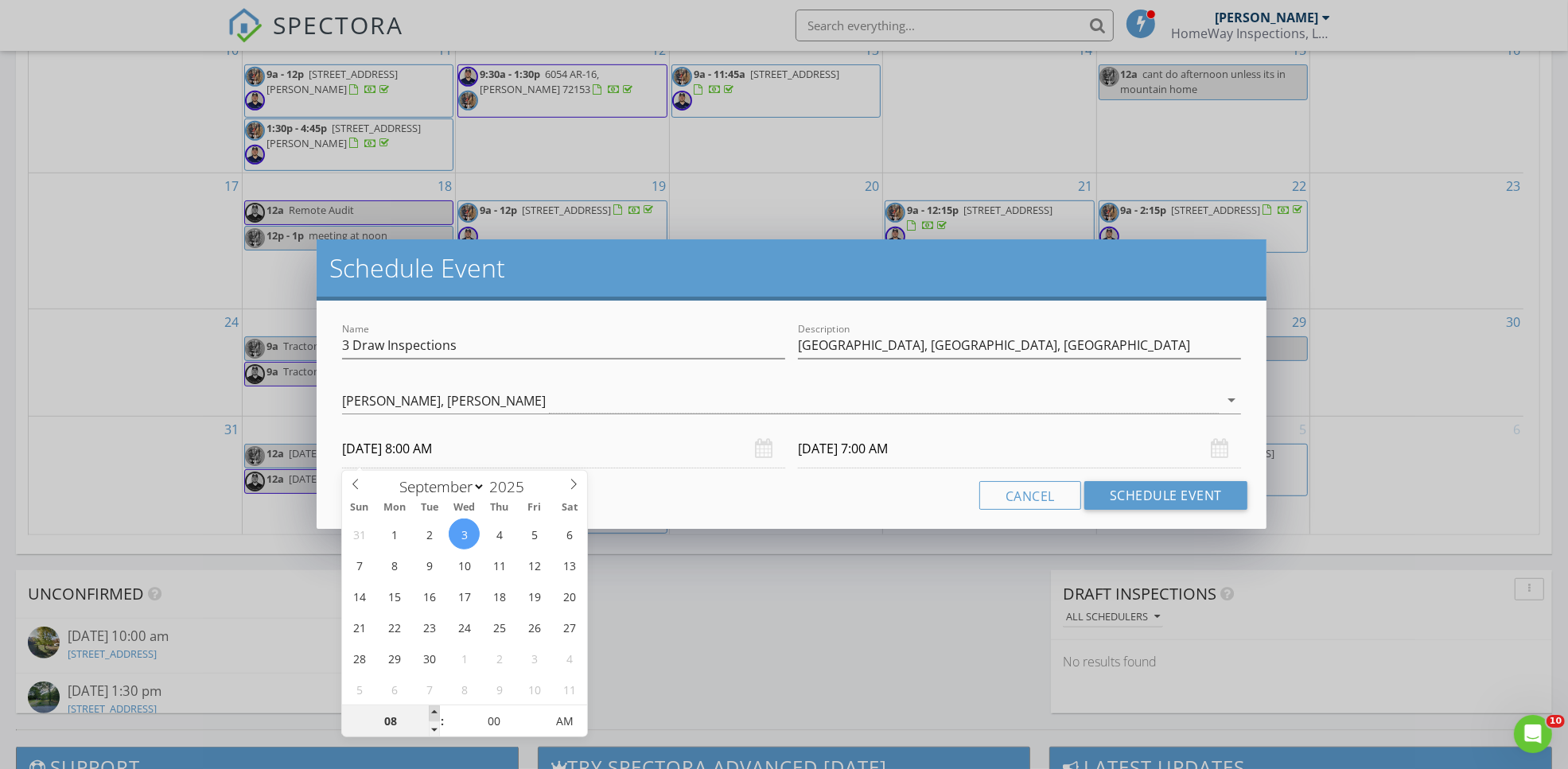
click at [434, 714] on span at bounding box center [434, 713] width 11 height 16
type input "09/04/2025 8:00 AM"
type input "09"
type input "[DATE] 9:00 AM"
click at [434, 714] on span at bounding box center [434, 713] width 11 height 16
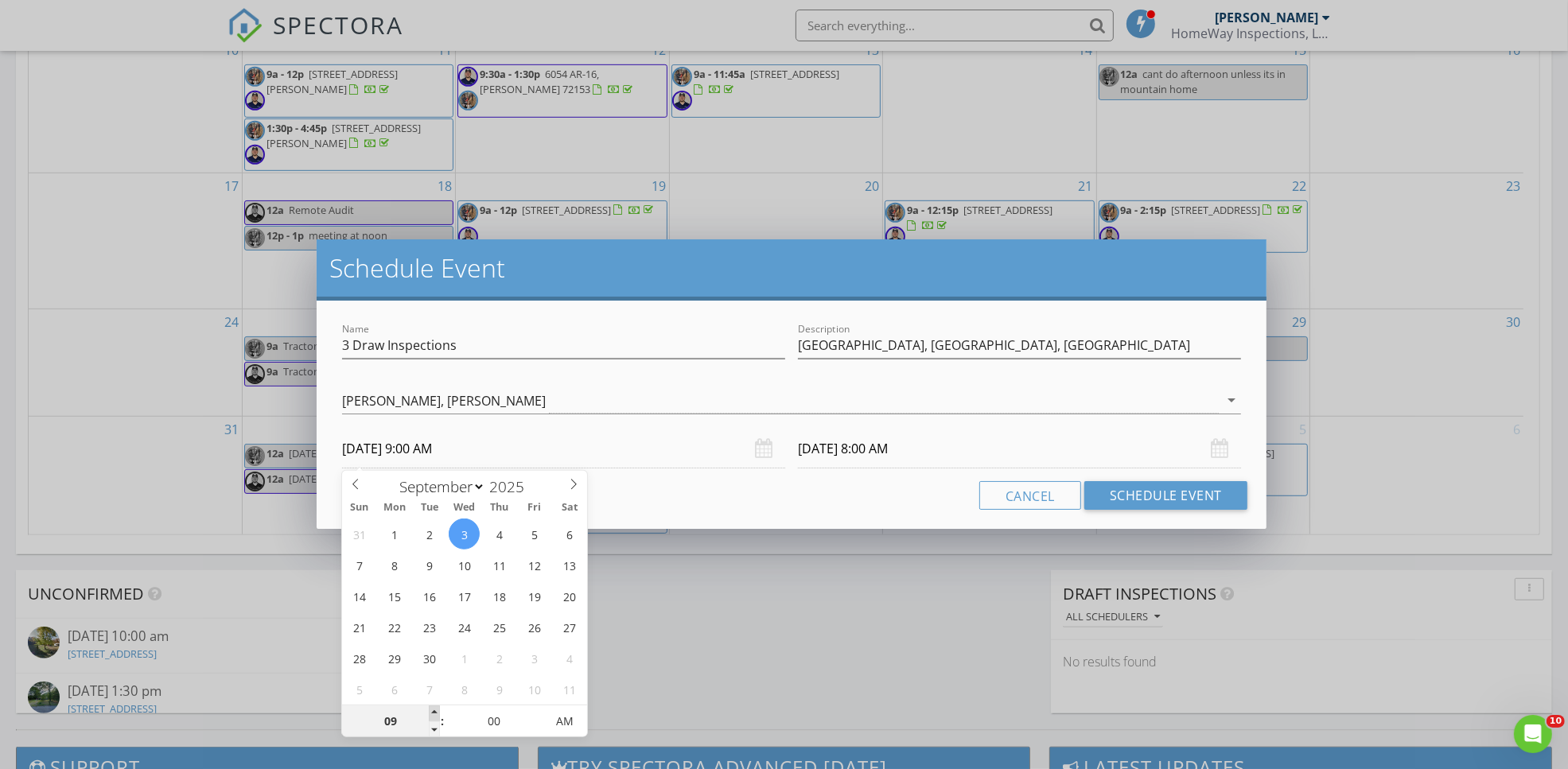
type input "09/04/2025 9:00 AM"
type input "05"
type input "09/03/2025 9:05 AM"
click at [538, 709] on span at bounding box center [537, 713] width 11 height 16
type input "10"
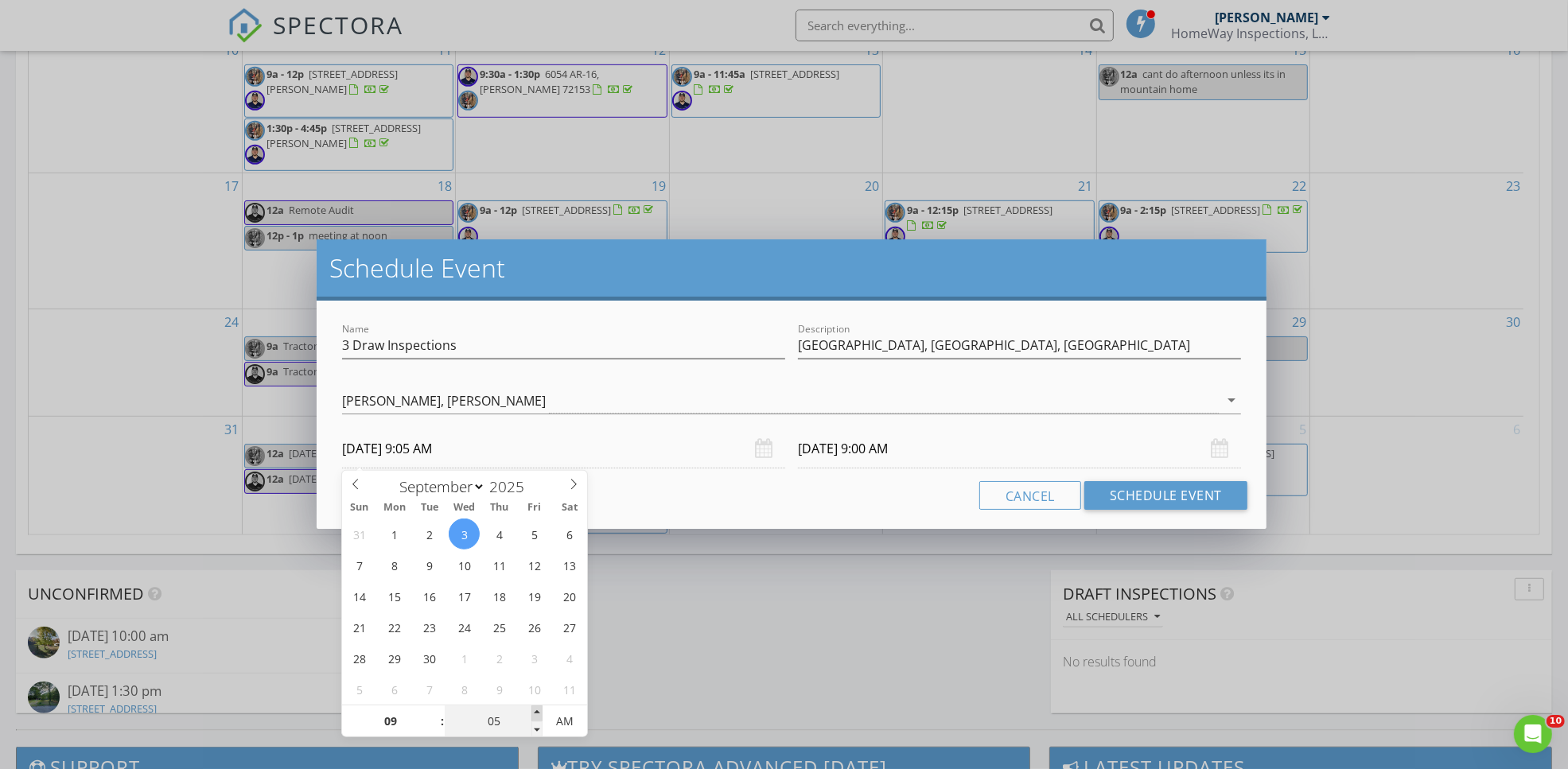
type input "09/03/2025 9:10 AM"
click at [538, 709] on span at bounding box center [537, 713] width 11 height 16
type input "15"
type input "09/03/2025 9:15 AM"
click at [538, 709] on span at bounding box center [537, 713] width 11 height 16
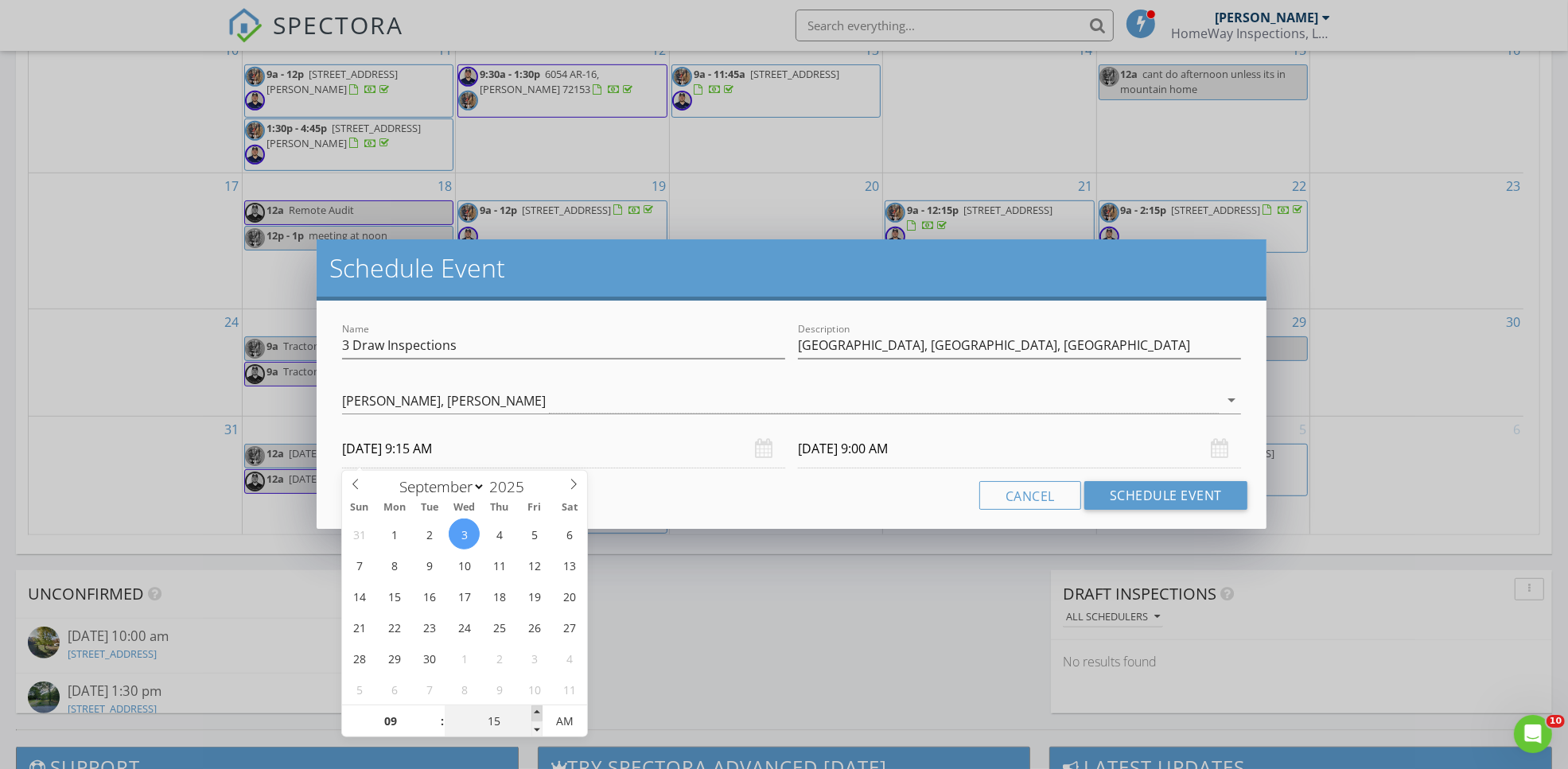
type input "20"
type input "09/03/2025 9:20 AM"
click at [538, 709] on span at bounding box center [537, 713] width 11 height 16
type input "25"
type input "09/03/2025 9:25 AM"
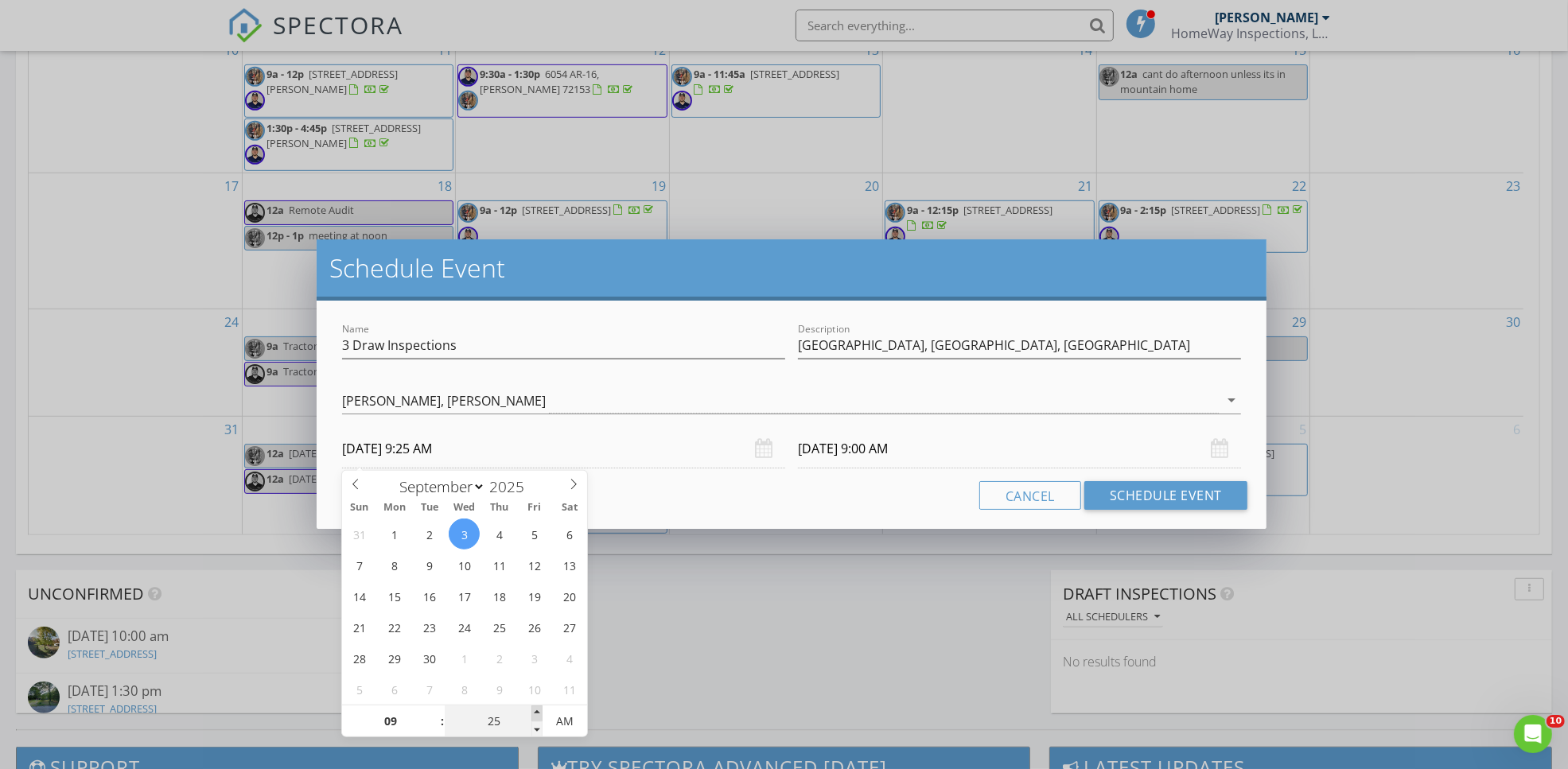
click at [538, 709] on span at bounding box center [537, 713] width 11 height 16
type input "30"
type input "09/03/2025 9:30 AM"
click at [538, 709] on span at bounding box center [537, 713] width 11 height 16
click at [654, 494] on div "Cancel Schedule Event" at bounding box center [791, 496] width 911 height 29
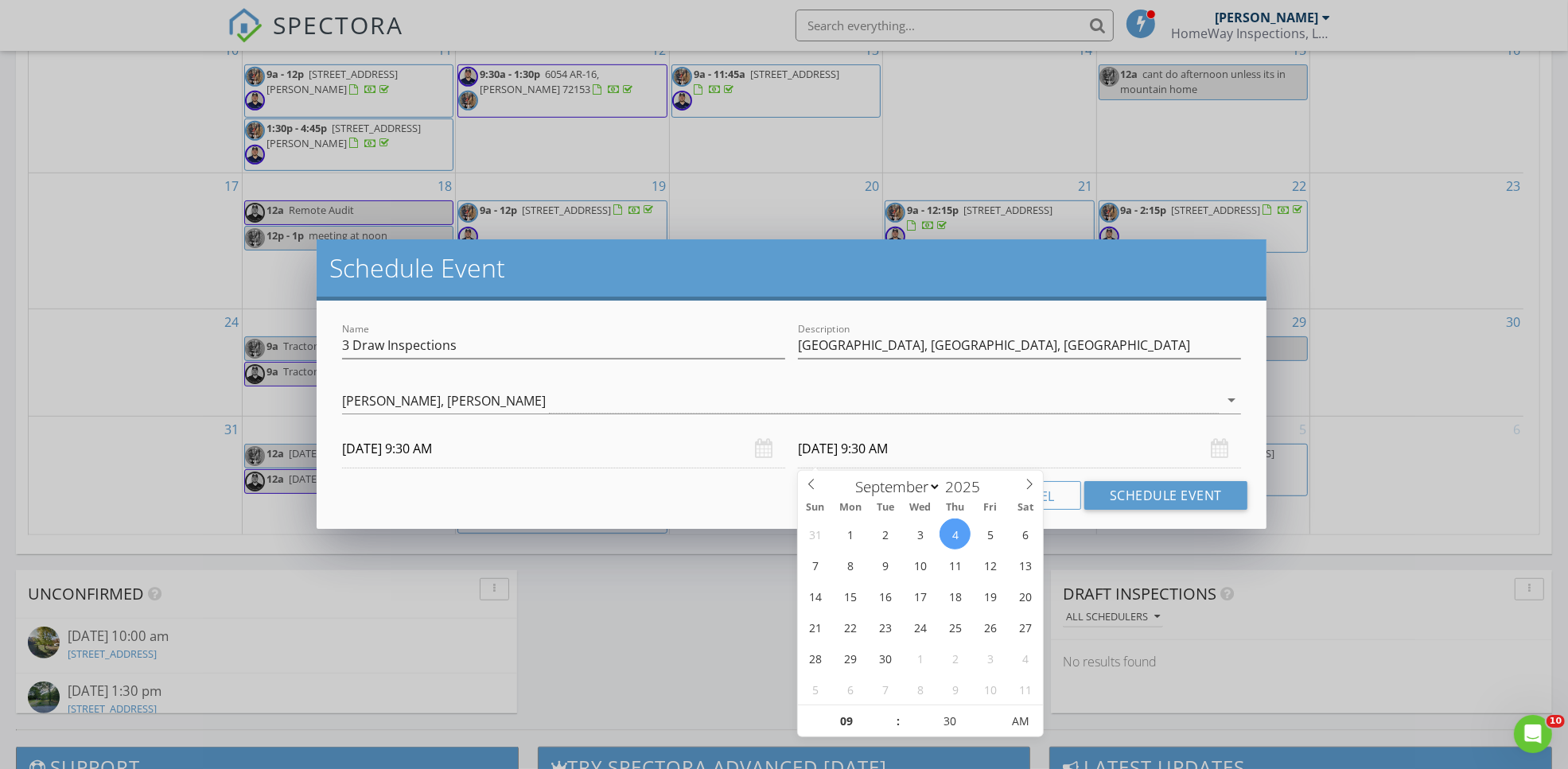
click at [871, 460] on input "09/04/2025 9:30 AM" at bounding box center [1019, 449] width 443 height 39
type input "09/03/2025 9:30 AM"
type input "10"
type input "09/03/2025 10:30 AM"
click at [893, 709] on span at bounding box center [889, 713] width 11 height 16
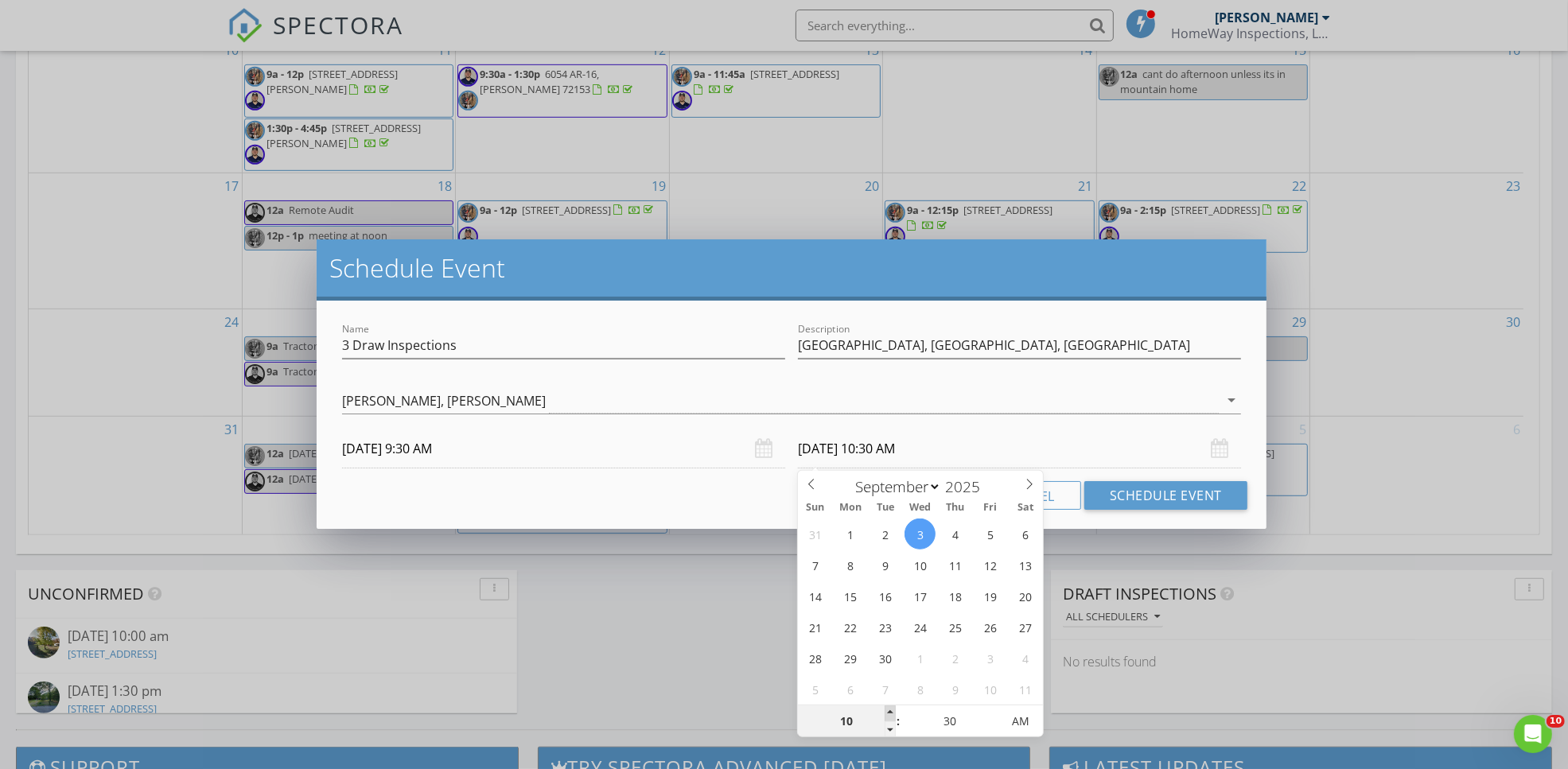
type input "11"
type input "09/03/2025 11:30 AM"
click at [893, 709] on span at bounding box center [889, 713] width 11 height 16
type input "12"
type input "09/03/2025 12:30 PM"
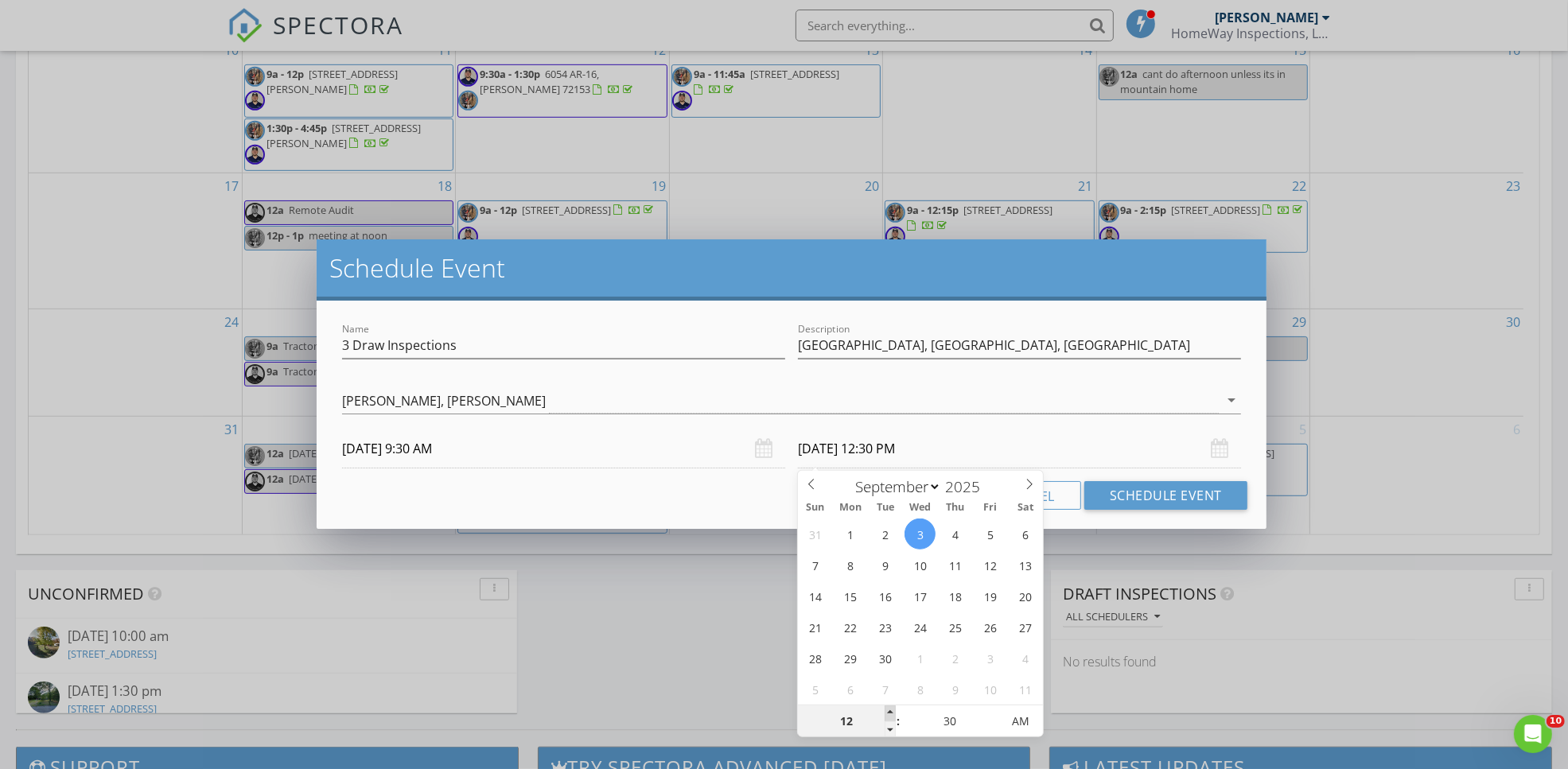
click at [893, 709] on span at bounding box center [889, 713] width 11 height 16
type input "01"
type input "09/03/2025 1:30 PM"
click at [893, 709] on span at bounding box center [889, 713] width 11 height 16
click at [725, 485] on div "Cancel Schedule Event" at bounding box center [791, 496] width 911 height 29
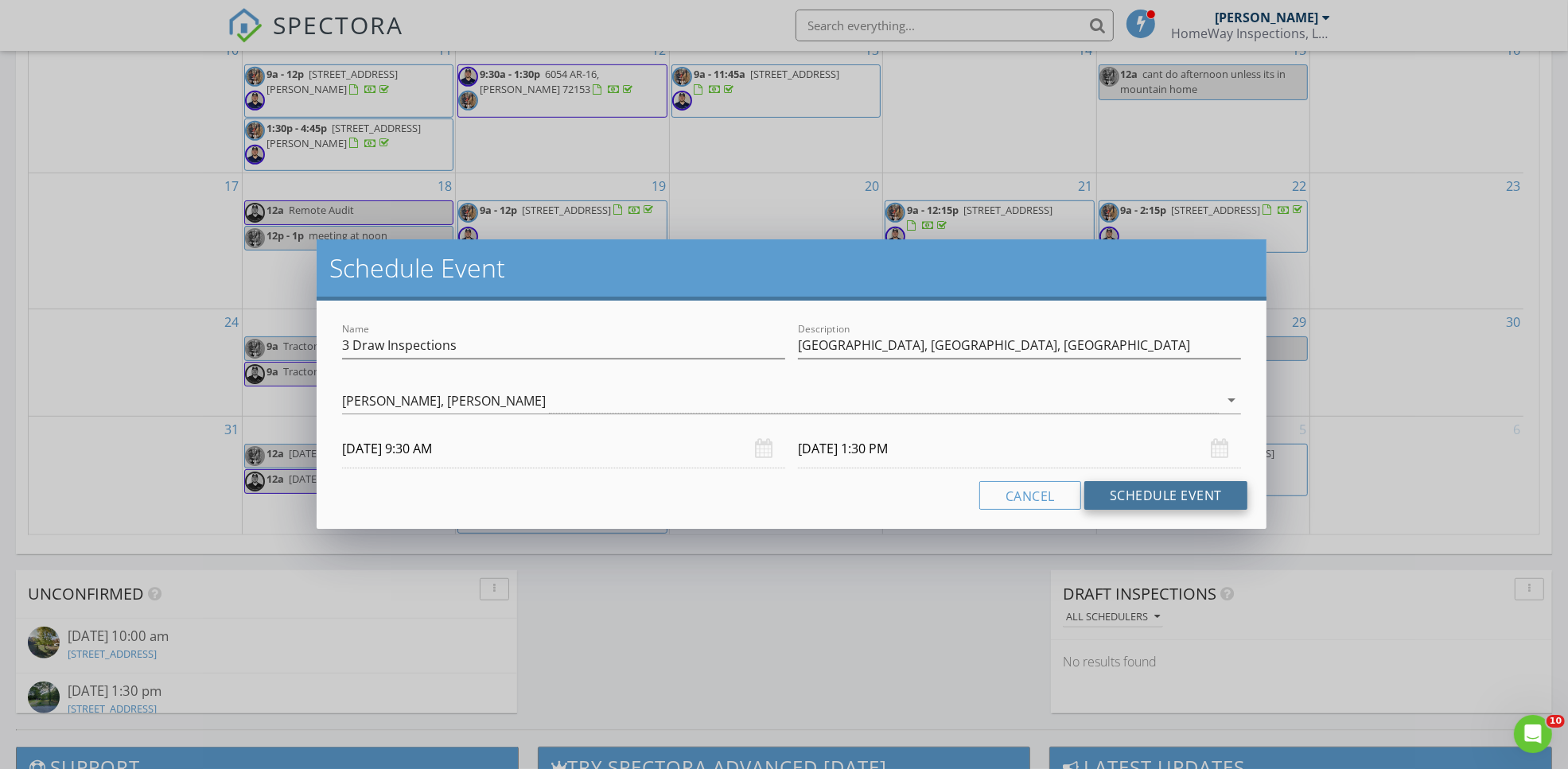
click at [1156, 494] on button "Schedule Event" at bounding box center [1165, 496] width 163 height 29
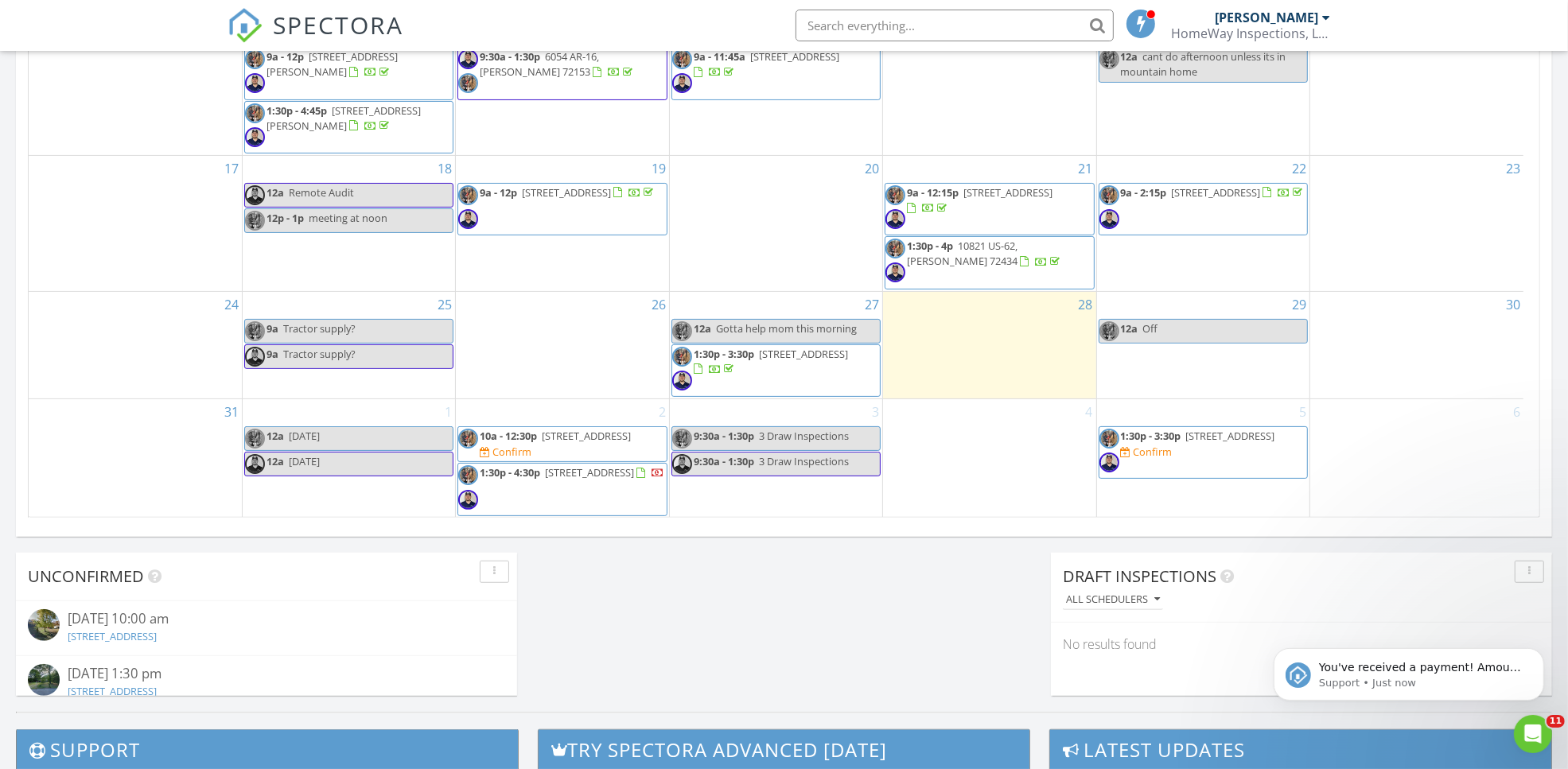
scroll to position [0, 0]
click at [1534, 652] on icon "Dismiss notification" at bounding box center [1538, 651] width 9 height 9
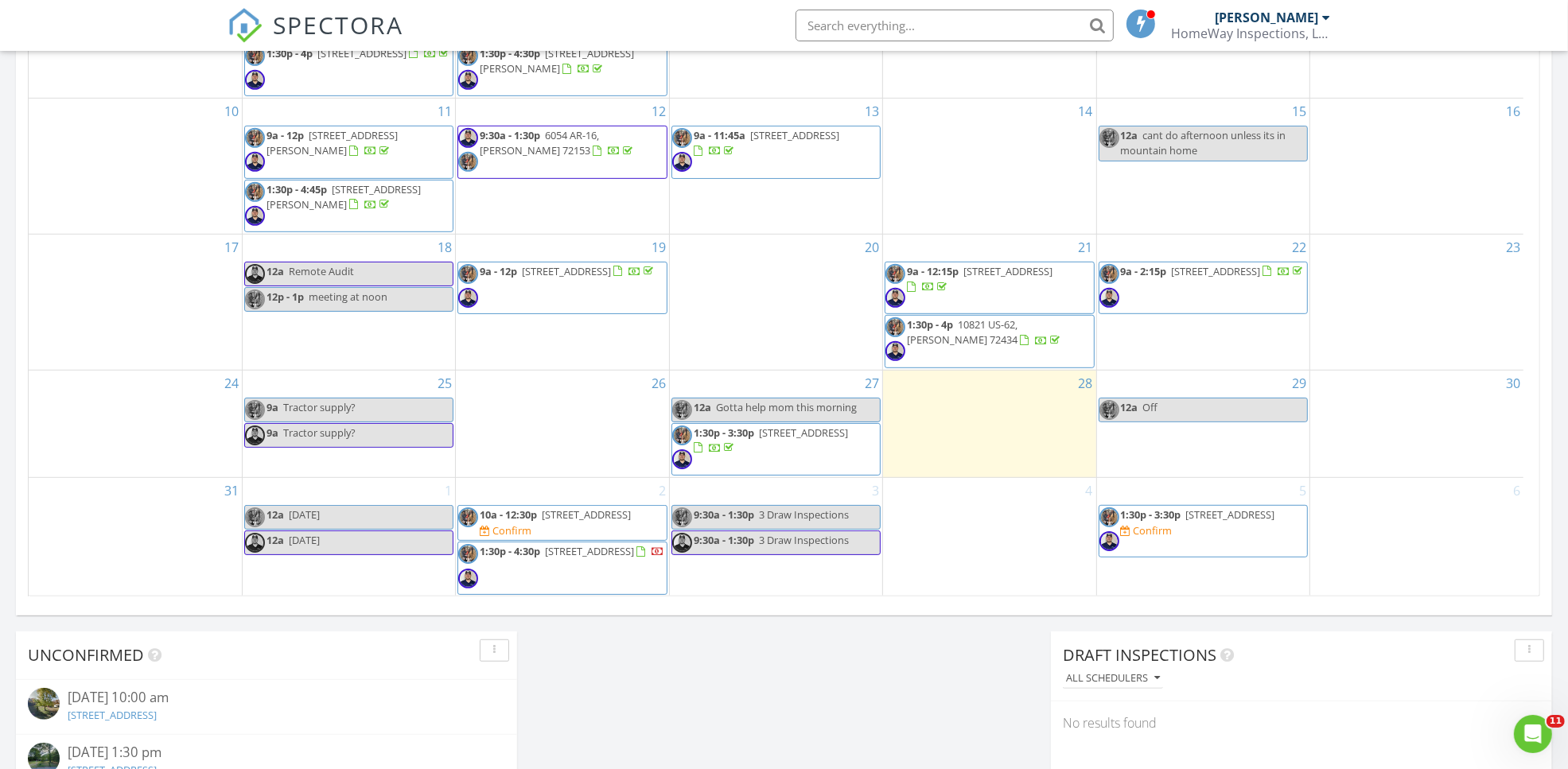
scroll to position [841, 0]
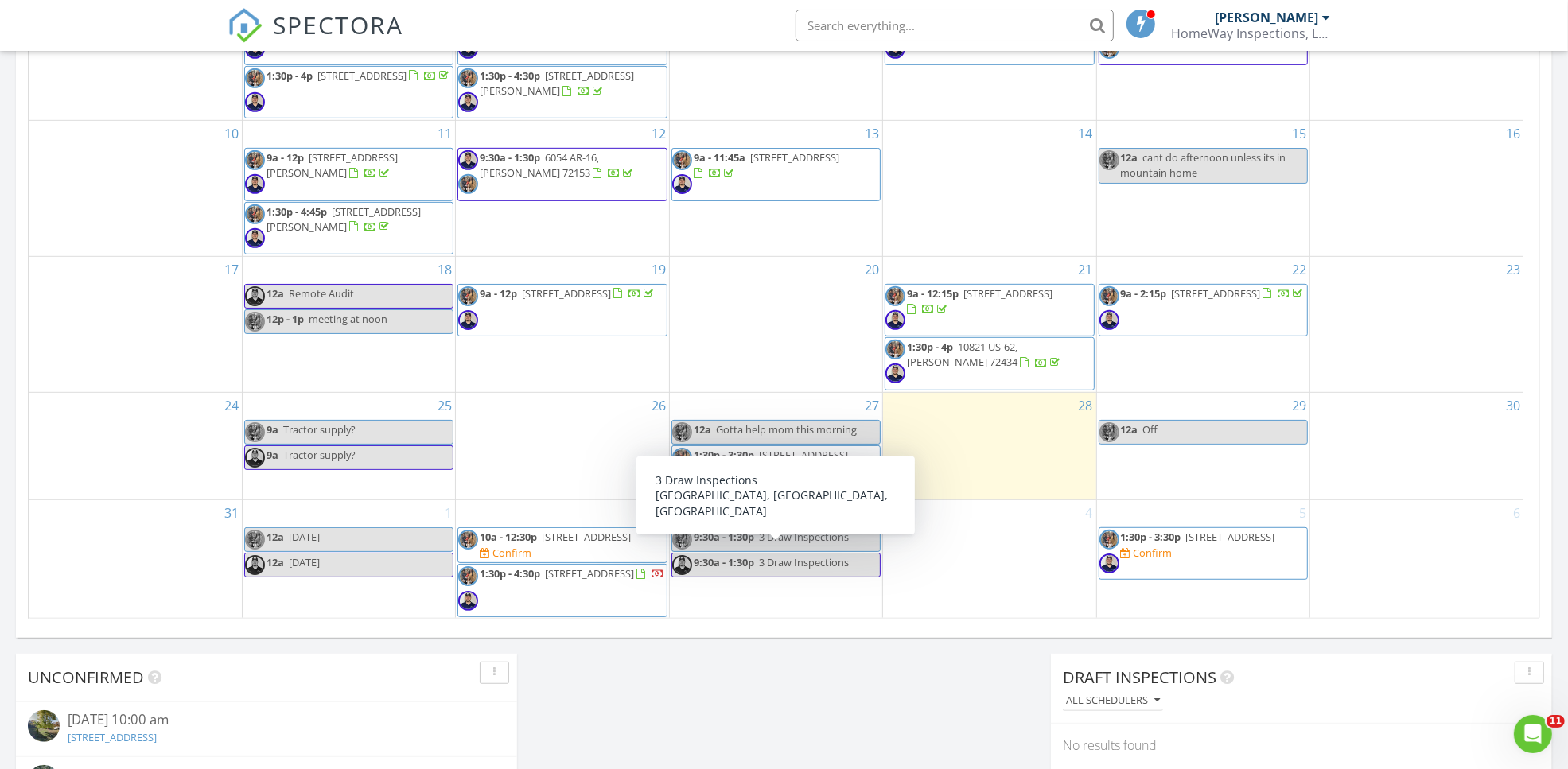
click at [979, 566] on div "4" at bounding box center [989, 559] width 212 height 118
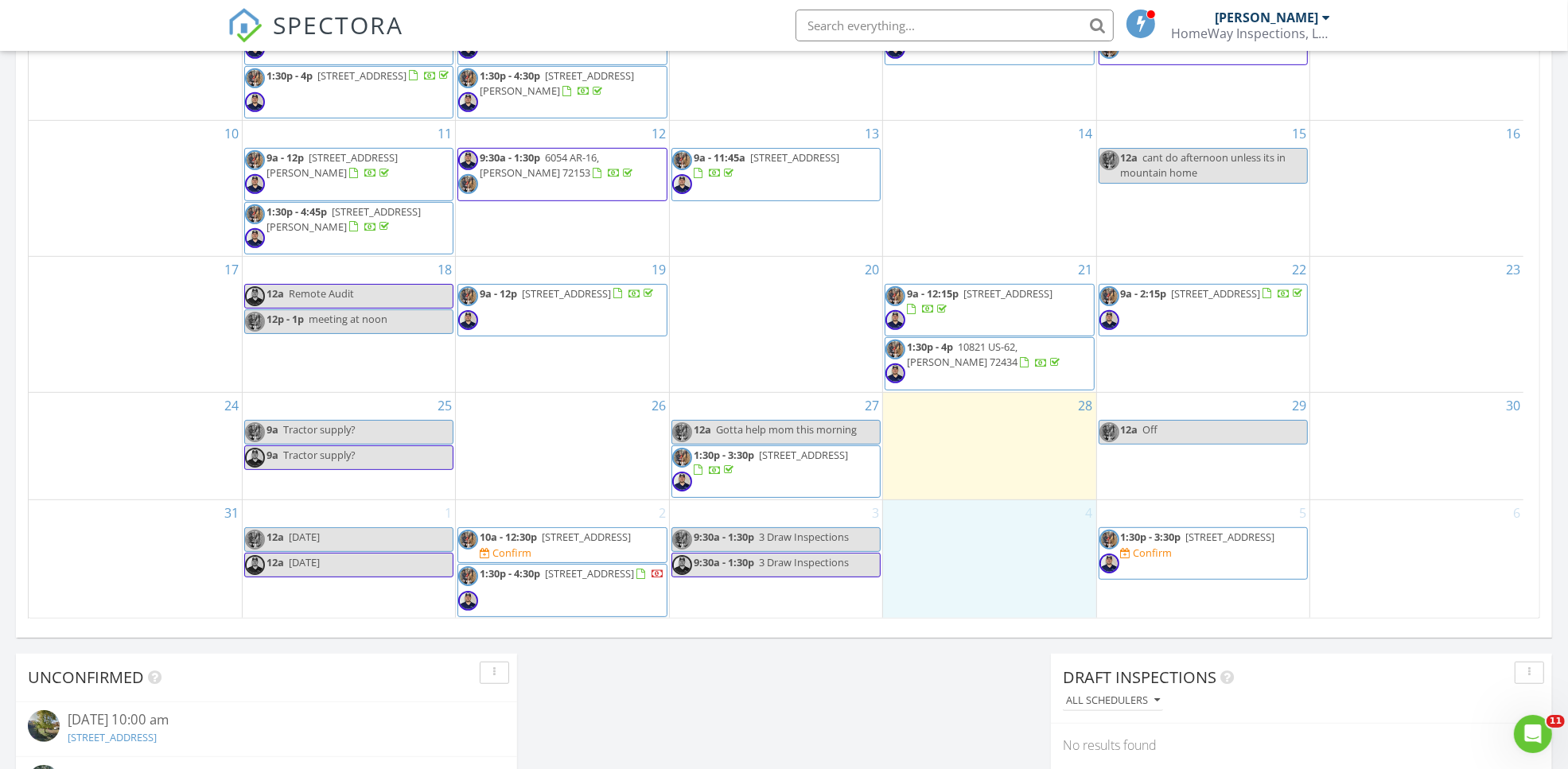
click at [888, 691] on div "Today All Inspectors No results found New Inspection New Quote Map + − Leaflet …" at bounding box center [784, 89] width 1568 height 1448
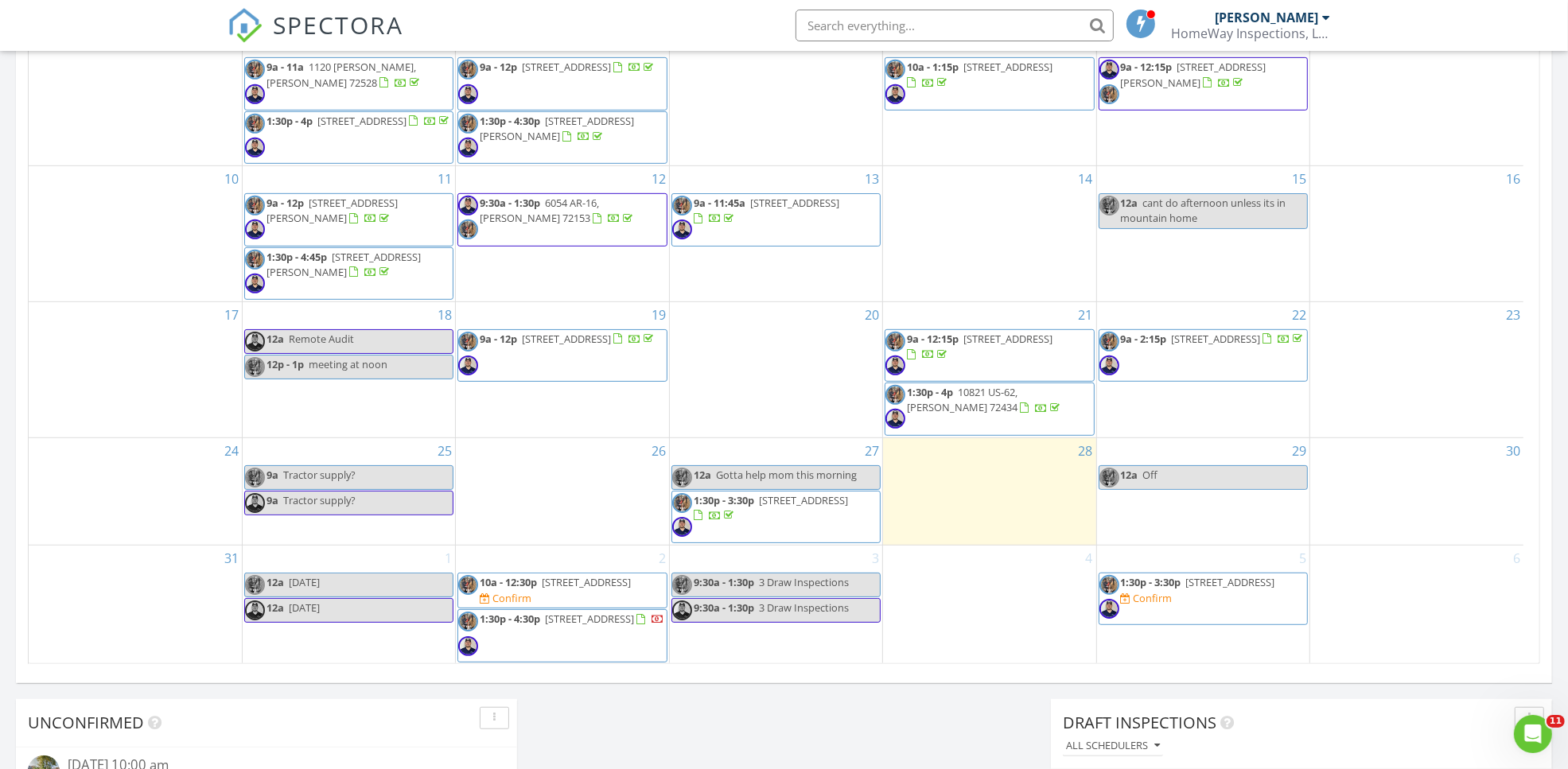
scroll to position [845, 0]
